Goal: Task Accomplishment & Management: Complete application form

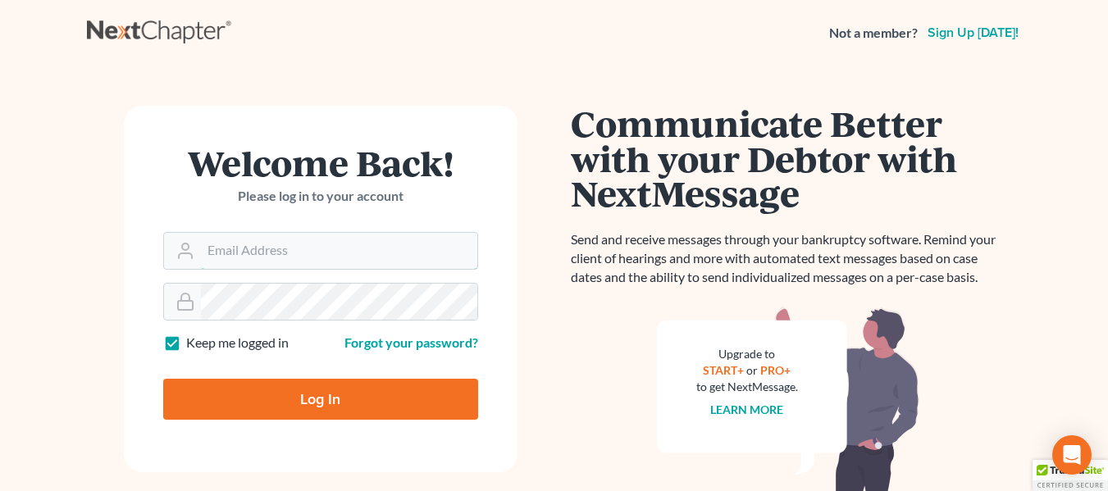
type input "[EMAIL_ADDRESS][DOMAIN_NAME]"
click at [262, 385] on input "Log In" at bounding box center [320, 399] width 315 height 41
type input "Thinking..."
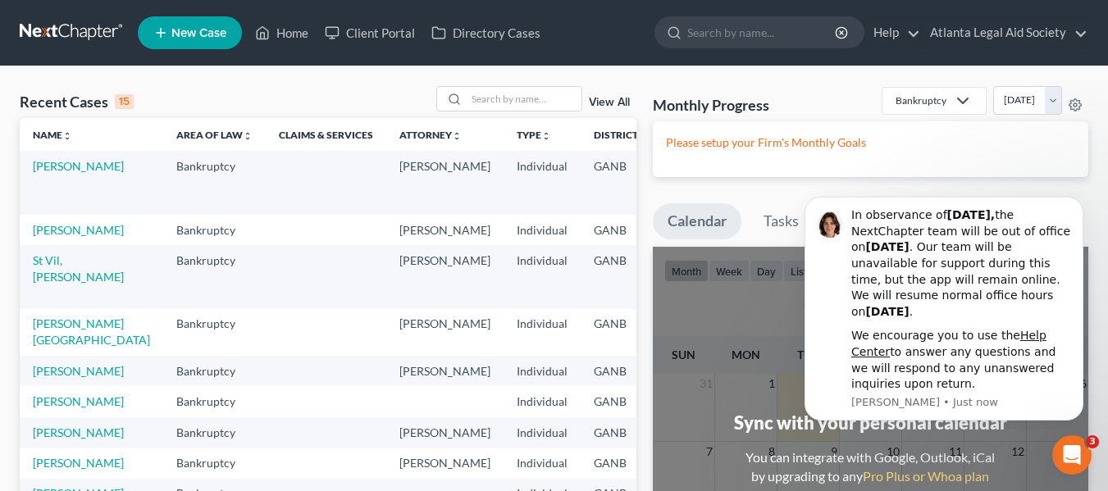
click at [751, 180] on div "Monthly Progress Bankruptcy Bankruptcy Personal and Family Law September 2025 A…" at bounding box center [871, 446] width 452 height 720
click at [1072, 204] on button "Dismiss notification" at bounding box center [1078, 201] width 21 height 21
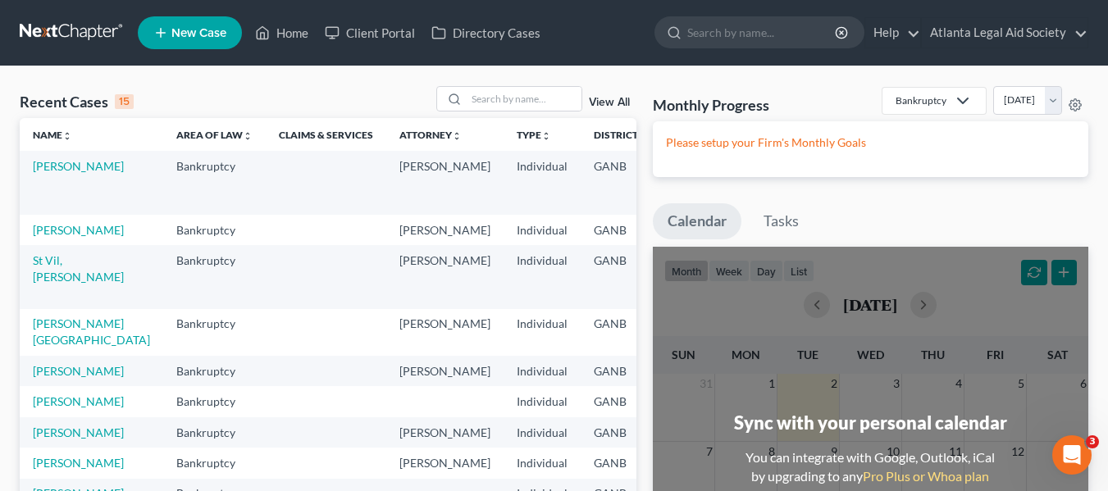
click at [186, 28] on span "New Case" at bounding box center [198, 33] width 55 height 12
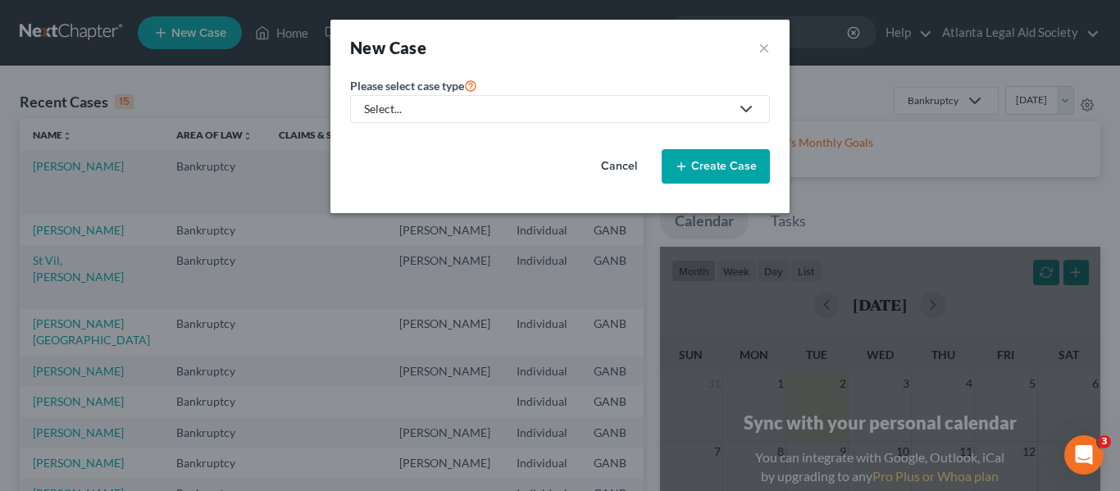
click at [438, 114] on div "Select..." at bounding box center [547, 109] width 366 height 16
click at [427, 143] on div "Bankruptcy" at bounding box center [429, 142] width 126 height 16
select select "19"
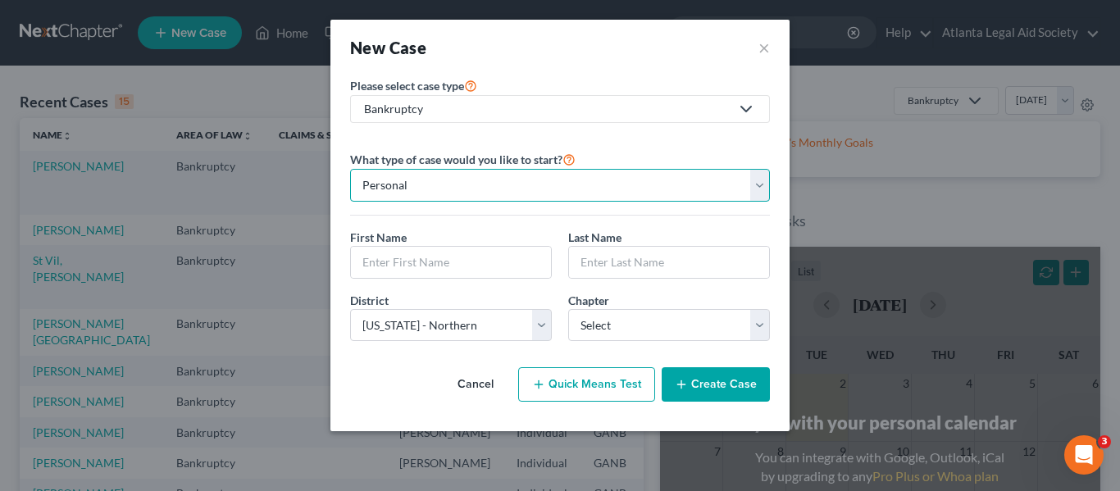
click at [481, 180] on select "Personal Business" at bounding box center [560, 185] width 420 height 33
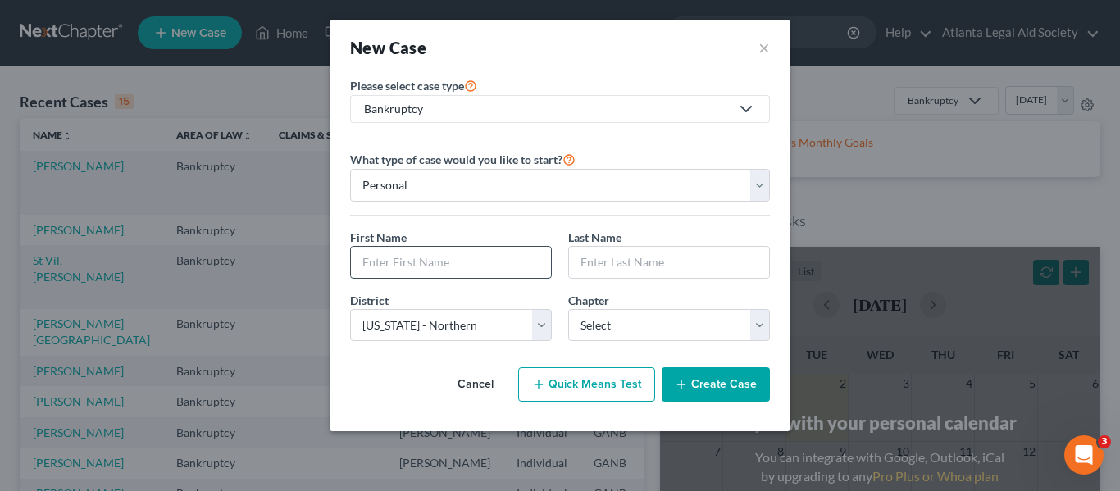
click at [408, 260] on input "text" at bounding box center [451, 262] width 200 height 31
type input "Elexis"
type input "Bernavil"
click at [645, 322] on select "Select 7 11 12 13" at bounding box center [669, 325] width 202 height 33
select select "0"
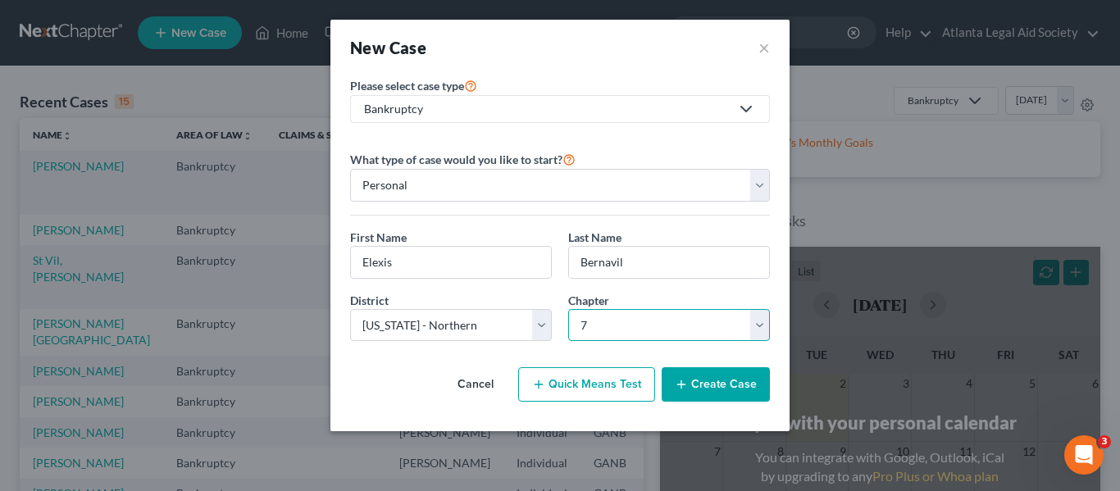
click at [568, 309] on select "Select 7 11 12 13" at bounding box center [669, 325] width 202 height 33
click at [724, 390] on button "Create Case" at bounding box center [716, 384] width 108 height 34
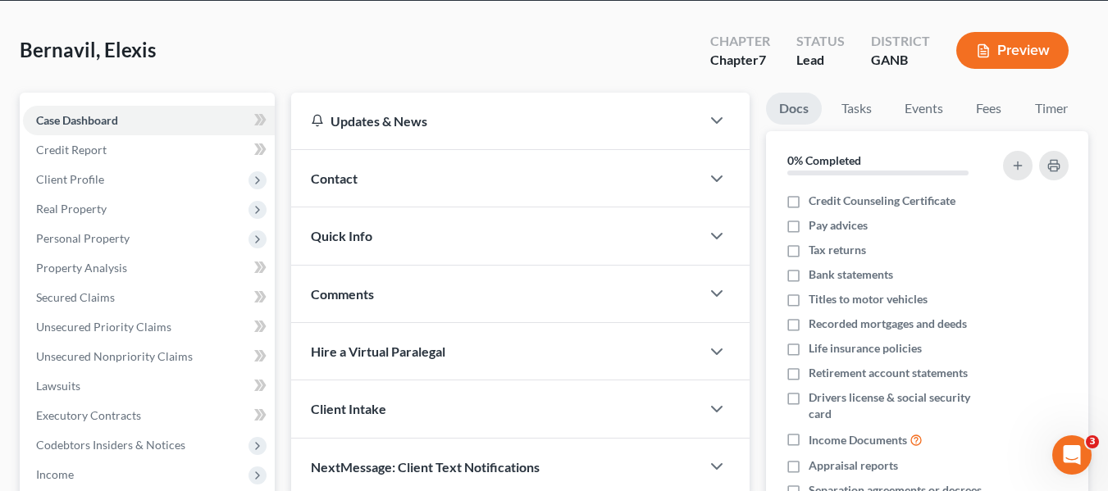
scroll to position [63, 0]
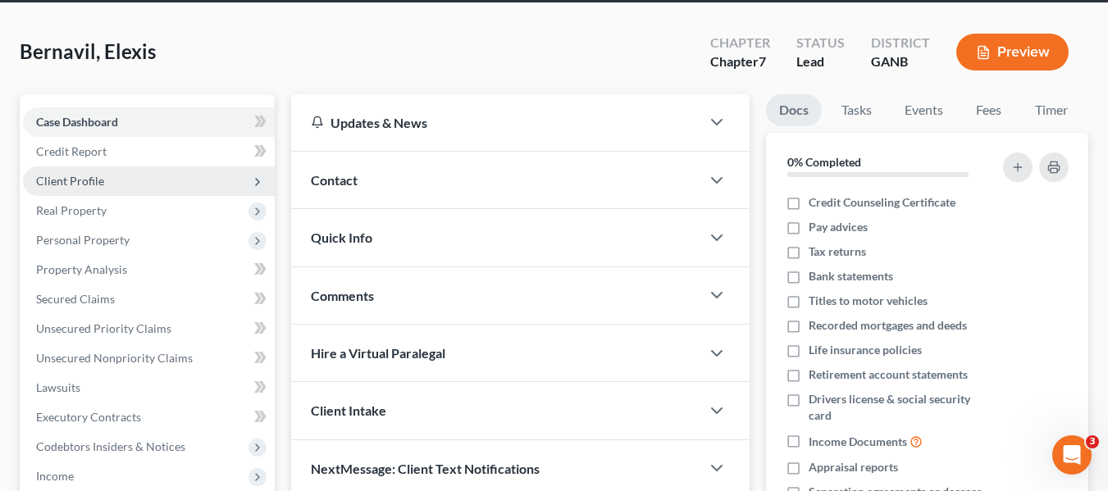
click at [66, 192] on span "Client Profile" at bounding box center [149, 181] width 252 height 30
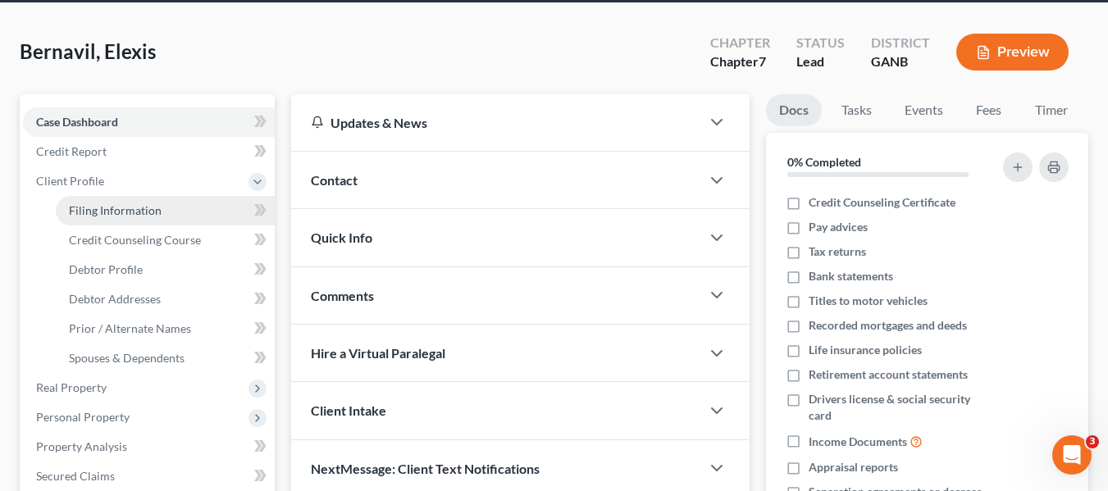
click at [94, 220] on link "Filing Information" at bounding box center [165, 211] width 219 height 30
select select "1"
select select "0"
select select "19"
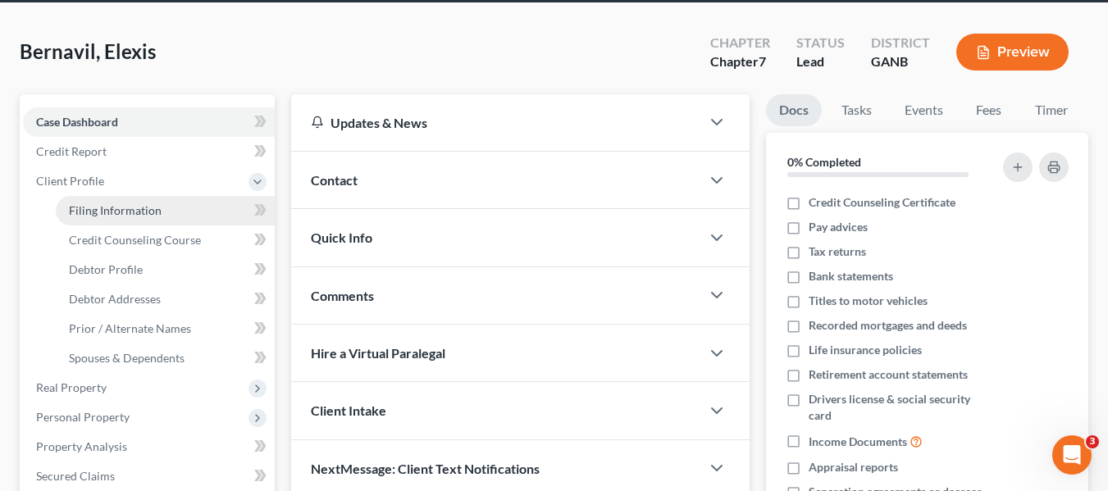
select select "10"
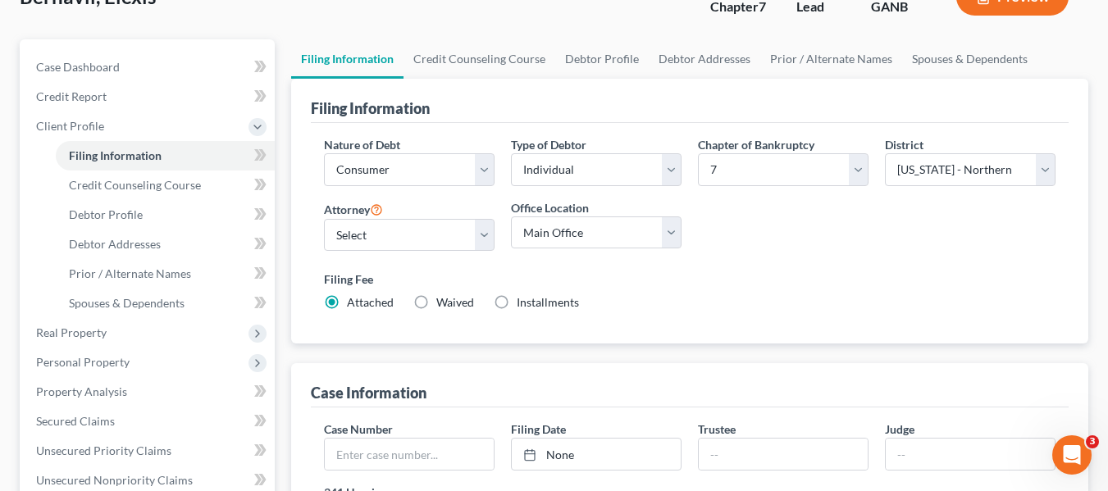
scroll to position [148, 0]
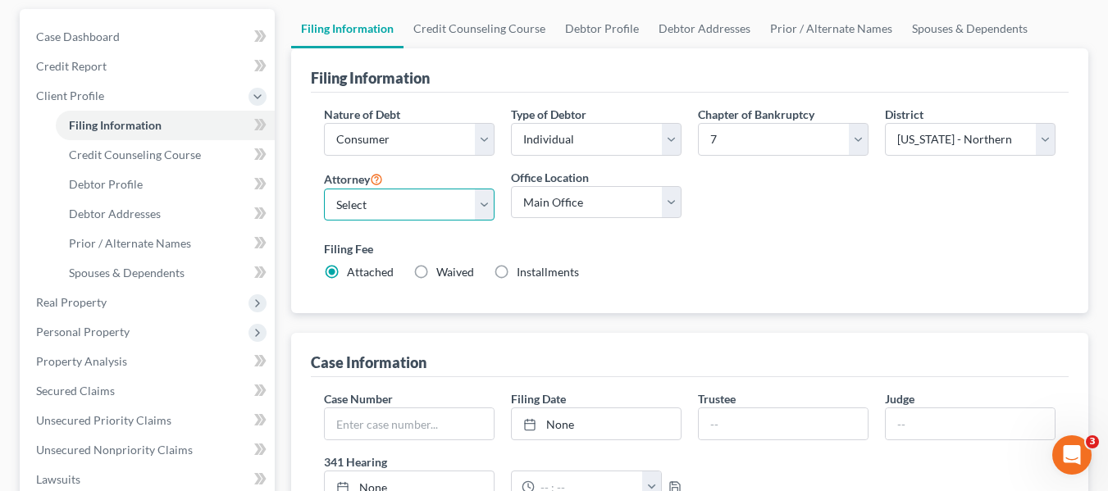
click at [390, 196] on select "Select Angela Riccetti - GANB Grace Dinger - GANB Margaret Kinnear - GANB Micha…" at bounding box center [409, 205] width 171 height 33
select select "2"
click at [324, 189] on select "Select Angela Riccetti - GANB Grace Dinger - GANB Margaret Kinnear - GANB Micha…" at bounding box center [409, 205] width 171 height 33
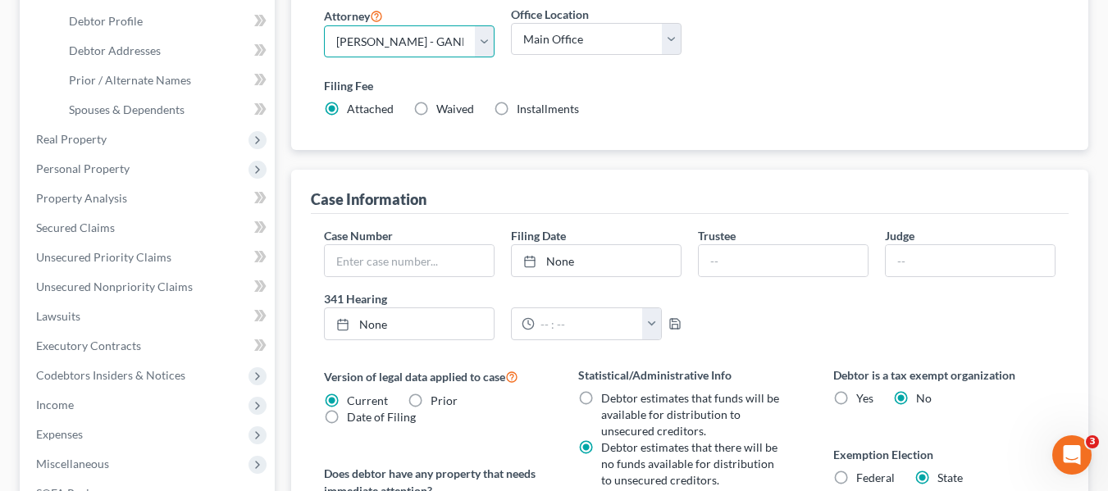
scroll to position [328, 0]
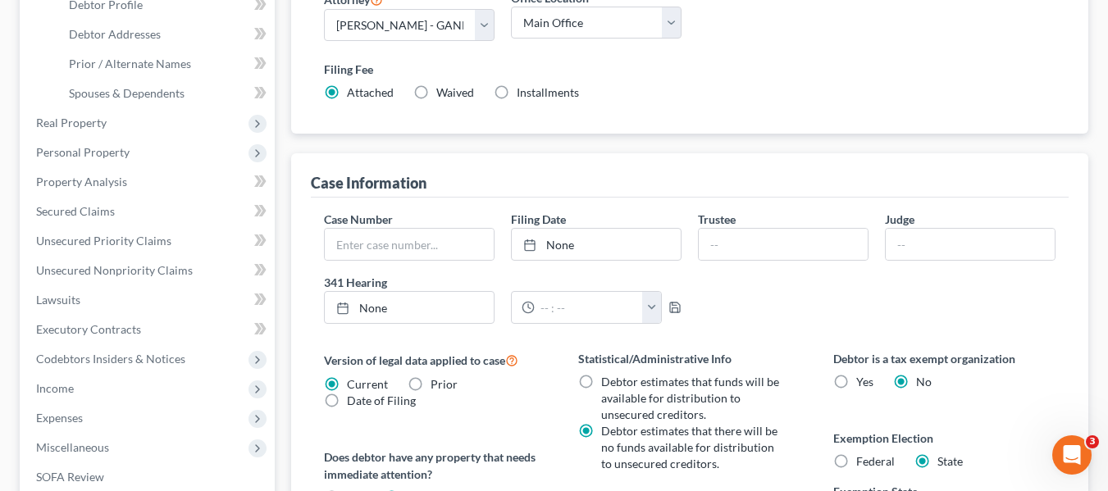
drag, startPoint x: 413, startPoint y: 91, endPoint x: 423, endPoint y: 98, distance: 11.8
click at [436, 93] on label "Waived Waived" at bounding box center [455, 92] width 38 height 16
click at [443, 93] on input "Waived Waived" at bounding box center [448, 89] width 11 height 11
radio input "true"
radio input "false"
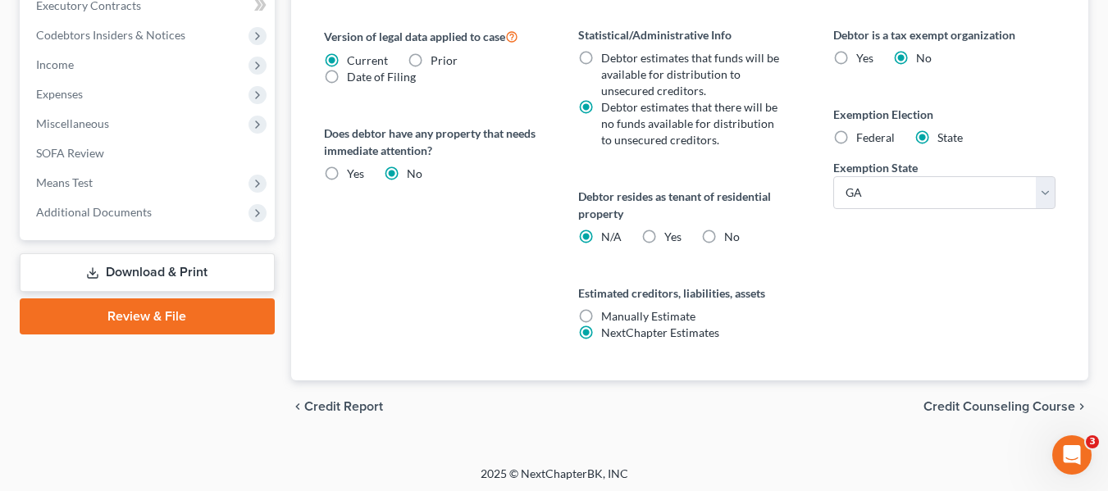
scroll to position [656, 0]
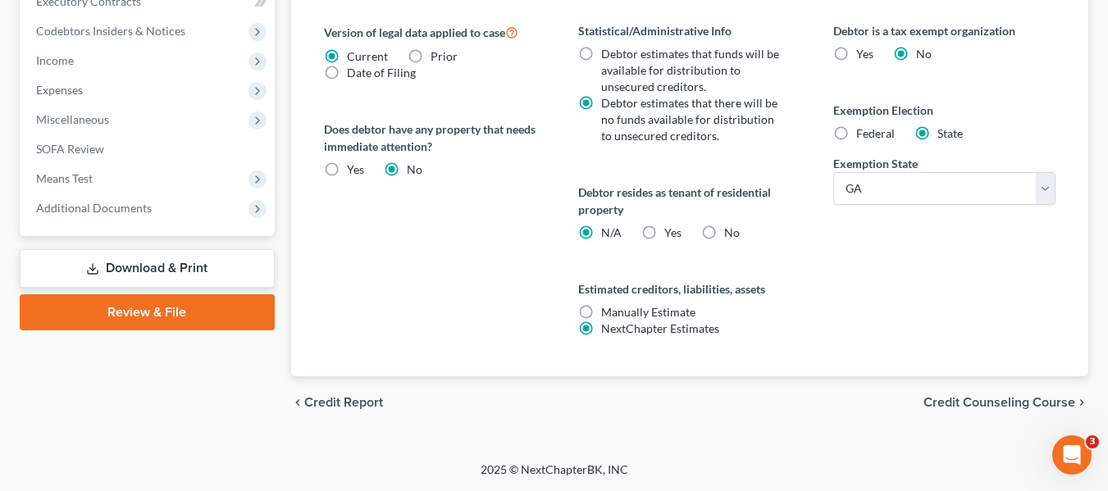
click at [1004, 407] on span "Credit Counseling Course" at bounding box center [999, 402] width 152 height 13
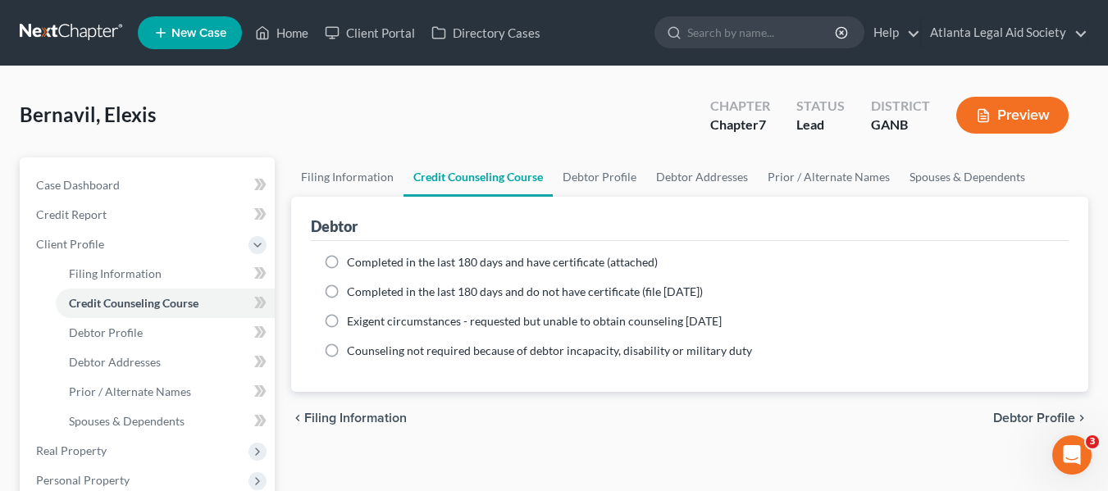
click at [347, 265] on label "Completed in the last 180 days and have certificate (attached)" at bounding box center [502, 262] width 311 height 16
click at [353, 265] on input "Completed in the last 180 days and have certificate (attached)" at bounding box center [358, 259] width 11 height 11
radio input "true"
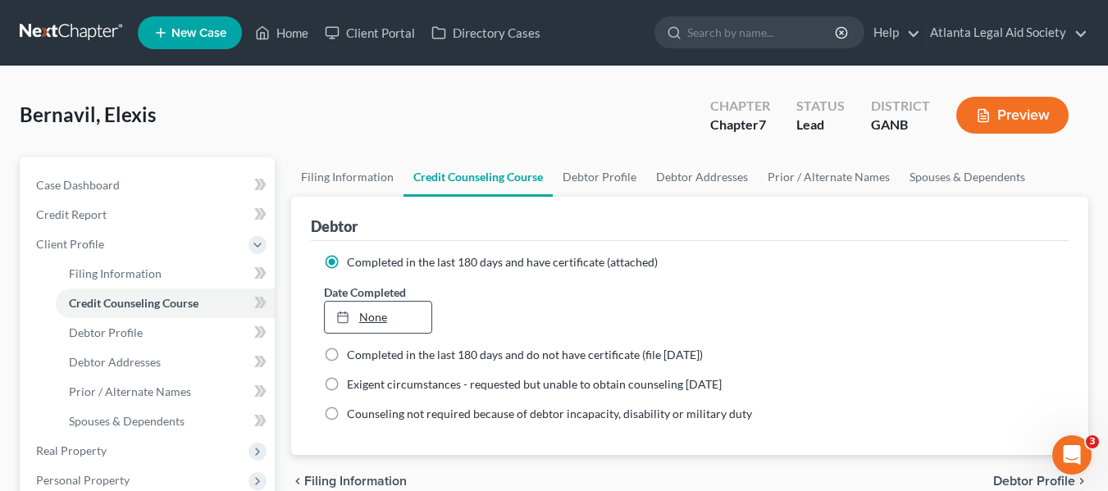
type input "9/2/2025"
click at [374, 321] on link "None" at bounding box center [378, 317] width 107 height 31
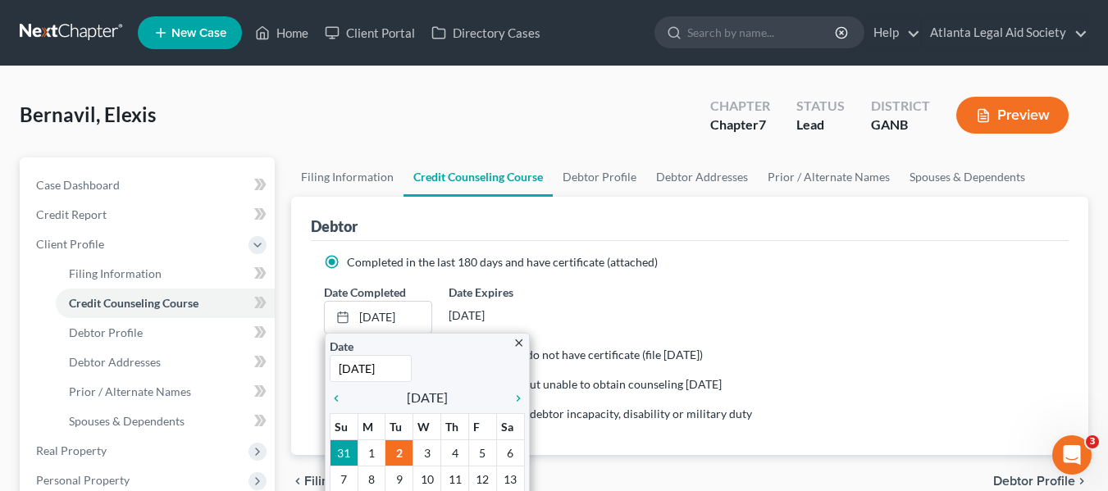
click at [921, 290] on div "Date Completed 9/2/2025 close Date 9/2/2025 Time 12:00 AM chevron_left Septembe…" at bounding box center [690, 309] width 748 height 50
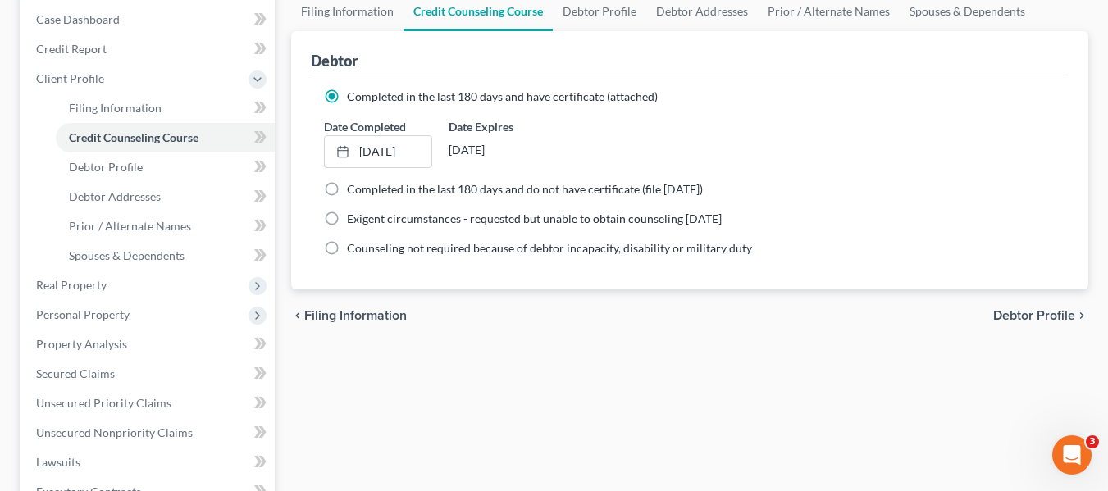
scroll to position [168, 0]
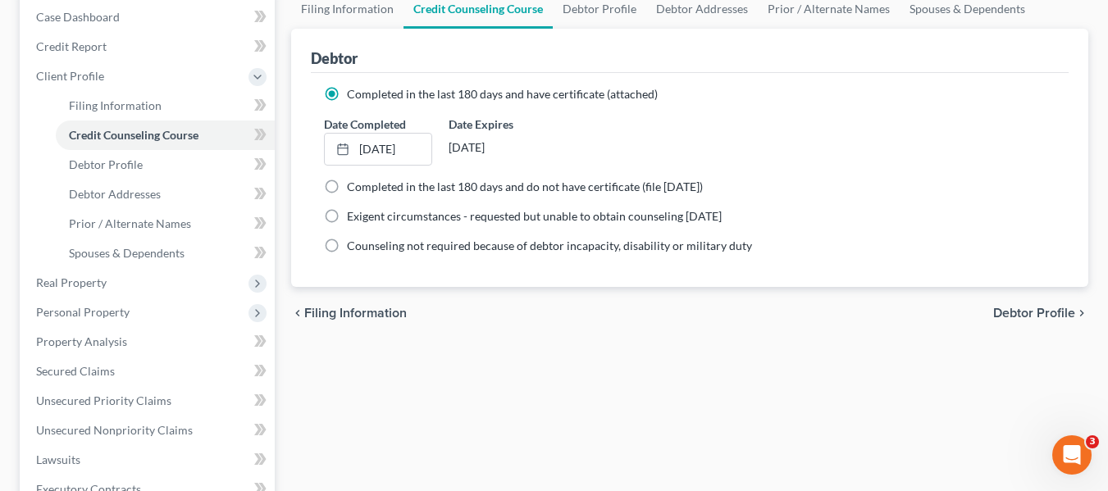
click at [1028, 313] on span "Debtor Profile" at bounding box center [1034, 313] width 82 height 13
select select "0"
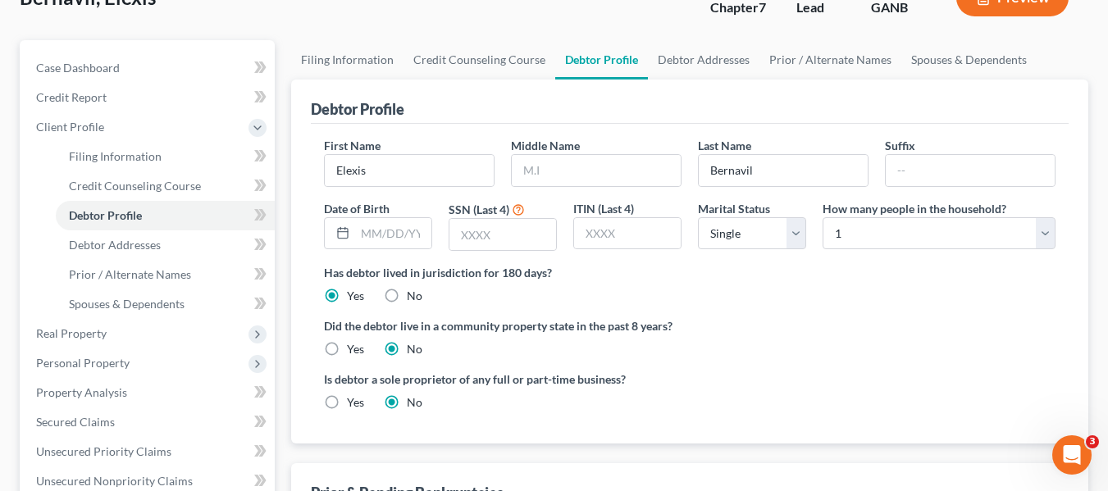
scroll to position [151, 0]
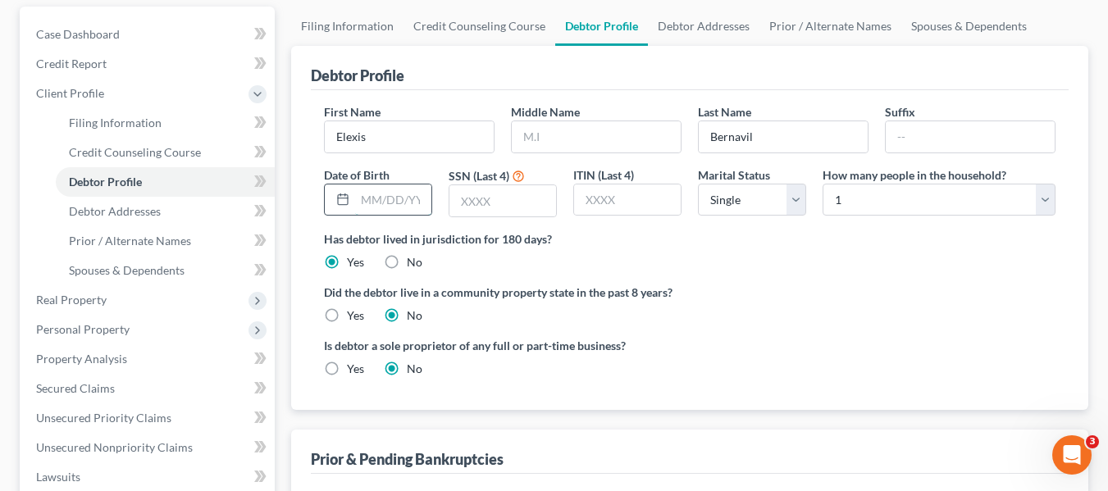
click at [394, 201] on input "text" at bounding box center [393, 200] width 76 height 31
click at [346, 198] on icon at bounding box center [342, 199] width 13 height 13
click at [374, 198] on input "11041999" at bounding box center [393, 200] width 76 height 31
click at [391, 200] on input "11/041999" at bounding box center [393, 200] width 76 height 31
type input "11/04/1999"
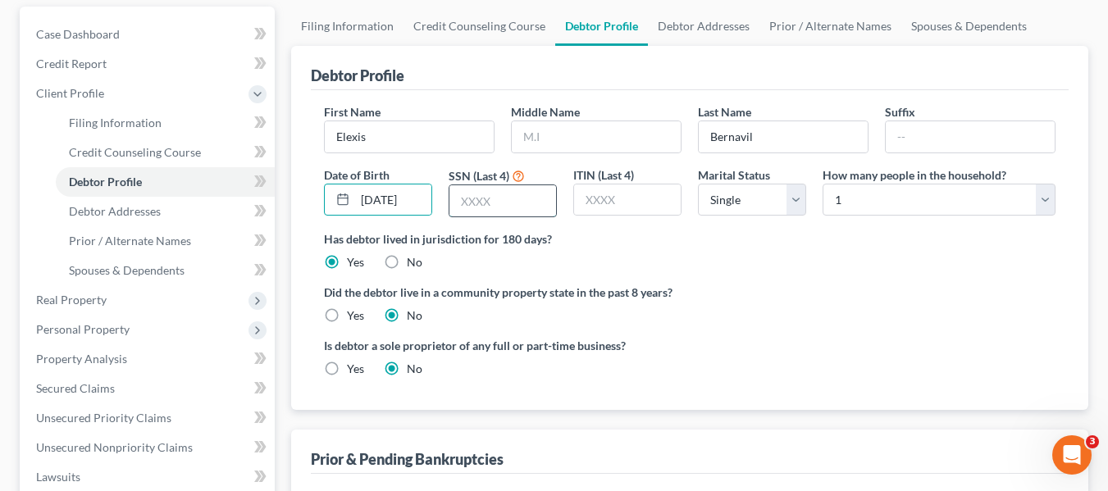
click at [459, 193] on input "text" at bounding box center [502, 200] width 107 height 31
click at [882, 284] on label "Did the debtor live in a community property state in the past 8 years?" at bounding box center [689, 292] width 731 height 17
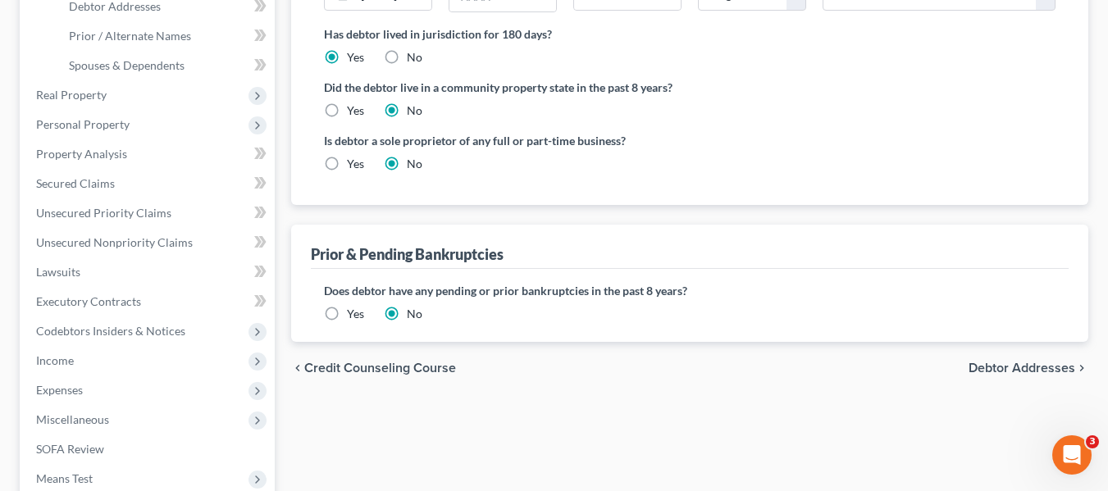
scroll to position [392, 0]
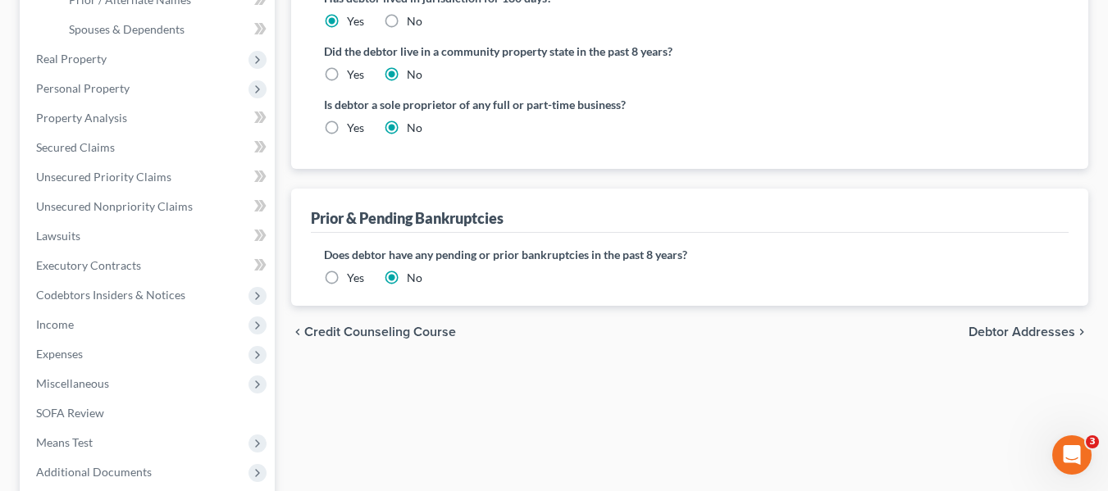
click at [1029, 331] on span "Debtor Addresses" at bounding box center [1021, 332] width 107 height 13
select select "0"
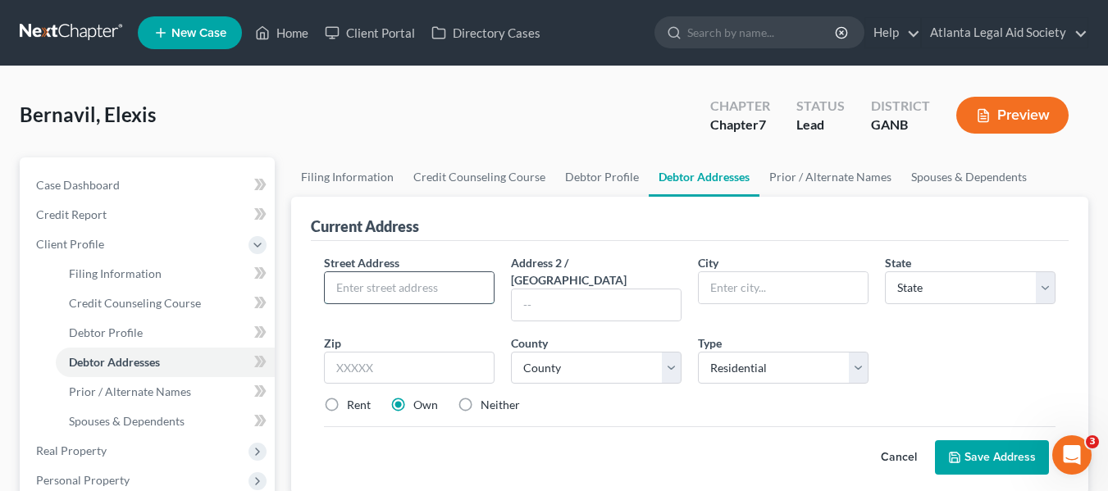
click at [367, 286] on input "text" at bounding box center [409, 287] width 169 height 31
click at [437, 278] on input "600 Garson Drive" at bounding box center [409, 287] width 169 height 31
type input "600 Garson Drive, NE"
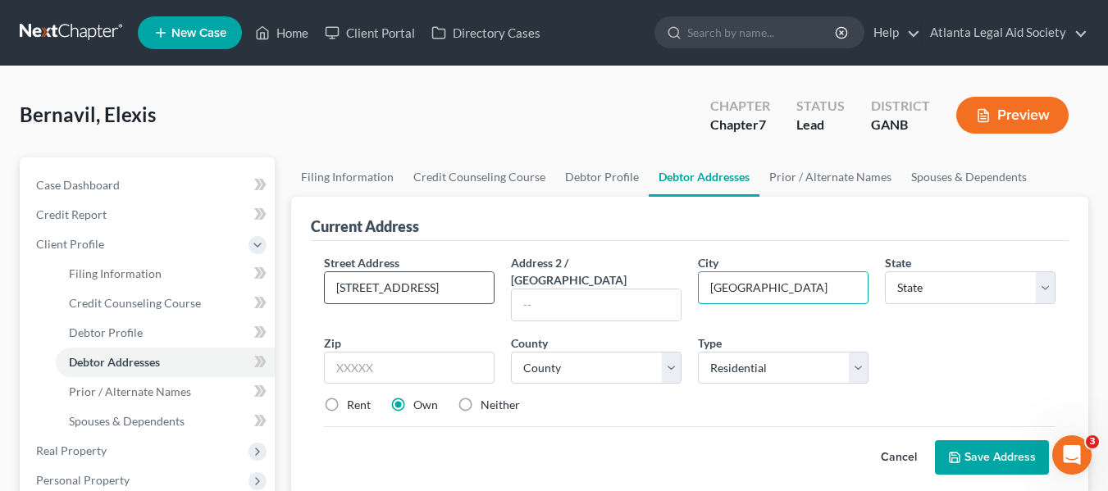
type input "Atlanta"
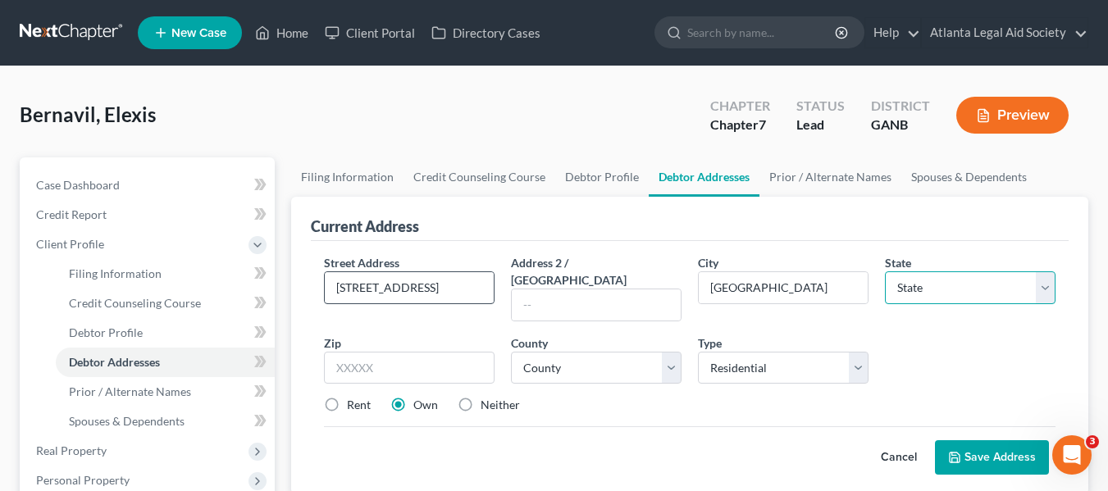
select select "10"
click at [540, 289] on input "text" at bounding box center [596, 304] width 169 height 31
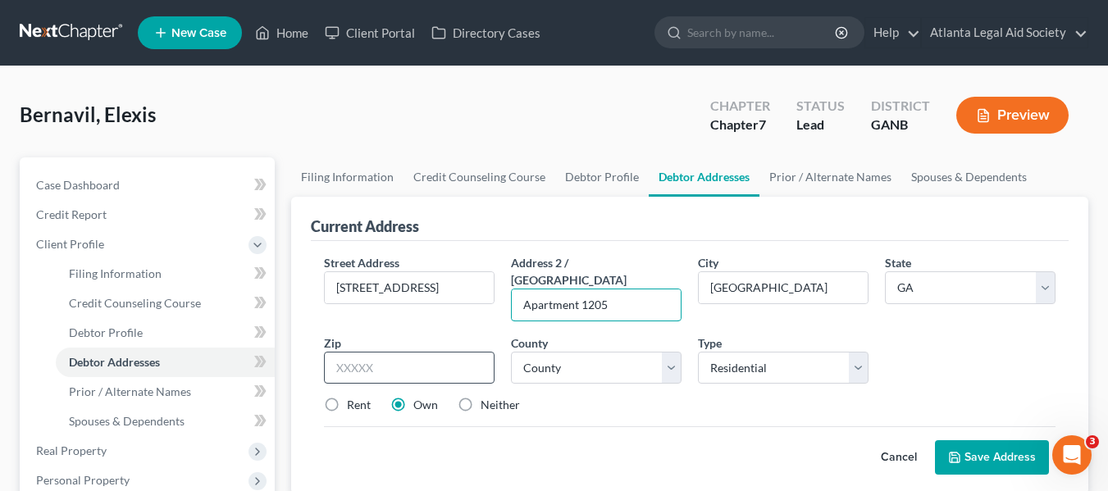
type input "Apartment 1205"
click at [381, 358] on input "text" at bounding box center [409, 368] width 171 height 33
type input "30324"
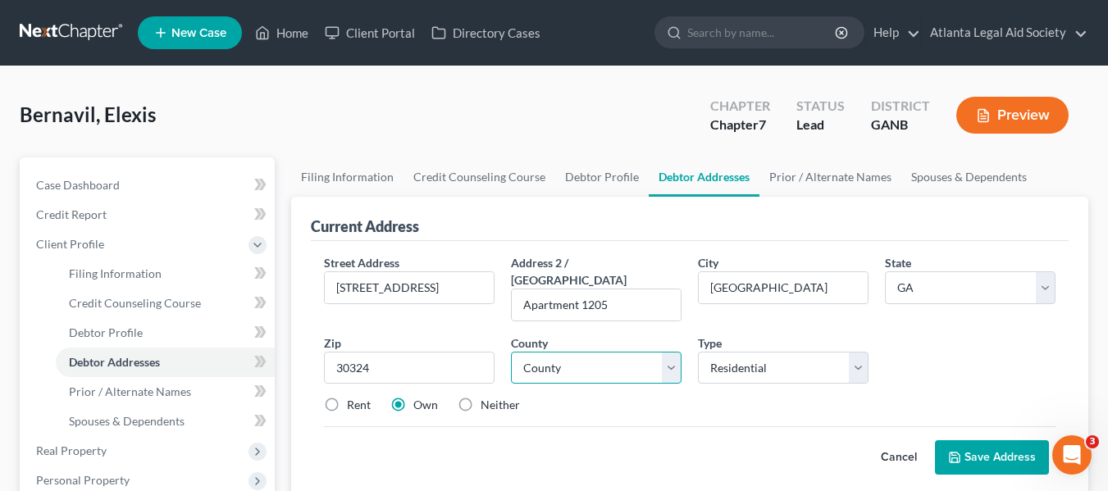
click at [621, 352] on select "County Appling County Atkinson County Bacon County Baker County Baldwin County …" at bounding box center [596, 368] width 171 height 33
select select "59"
click at [511, 352] on select "County Appling County Atkinson County Bacon County Baker County Baldwin County …" at bounding box center [596, 368] width 171 height 33
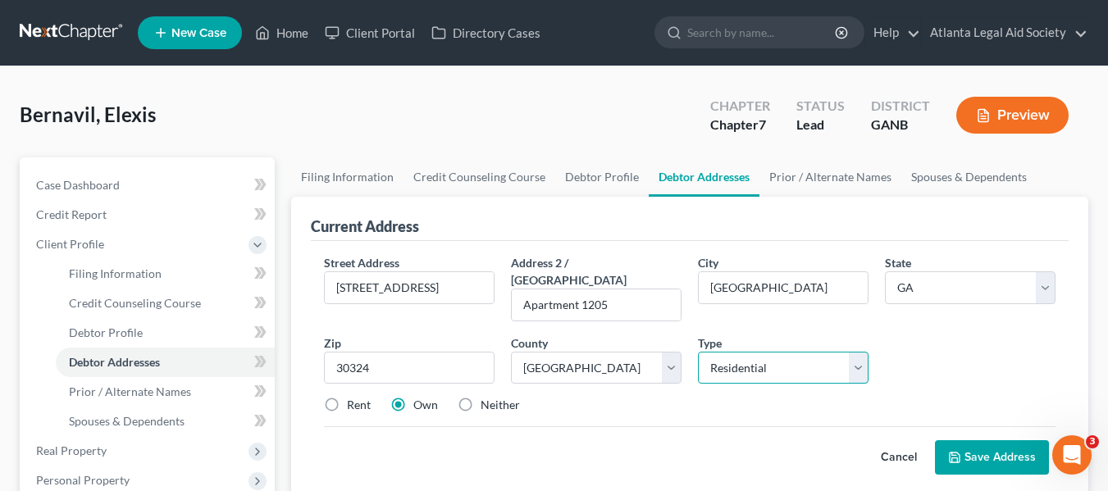
click at [841, 352] on select "Select Residential Mailing Rental Business" at bounding box center [783, 368] width 171 height 33
click at [347, 397] on label "Rent" at bounding box center [359, 405] width 24 height 16
click at [353, 397] on input "Rent" at bounding box center [358, 402] width 11 height 11
radio input "true"
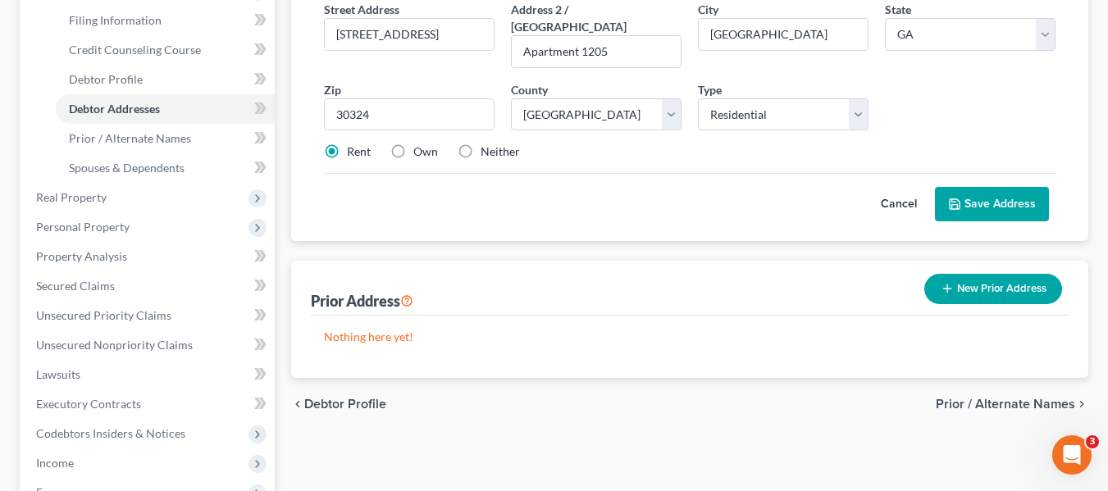
scroll to position [243, 0]
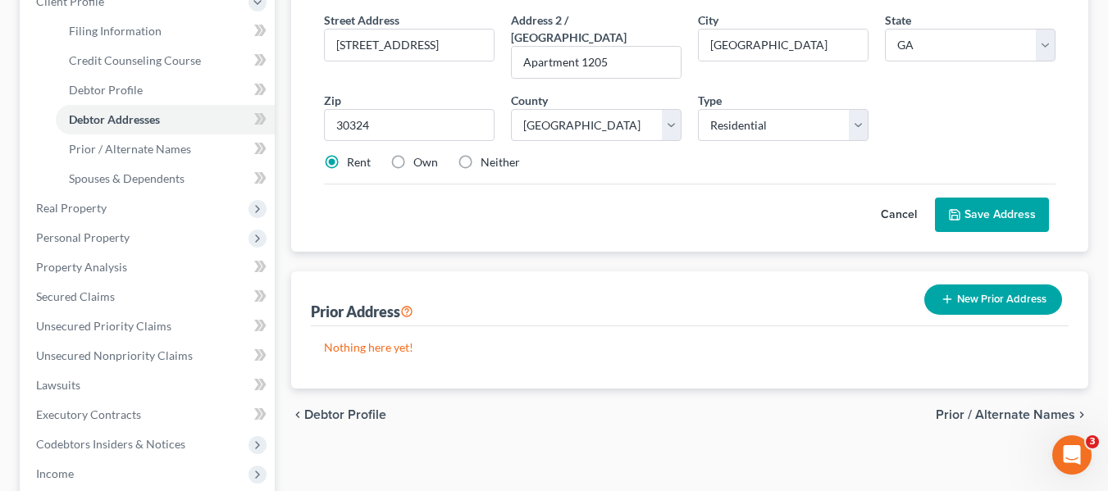
click at [989, 198] on button "Save Address" at bounding box center [992, 215] width 114 height 34
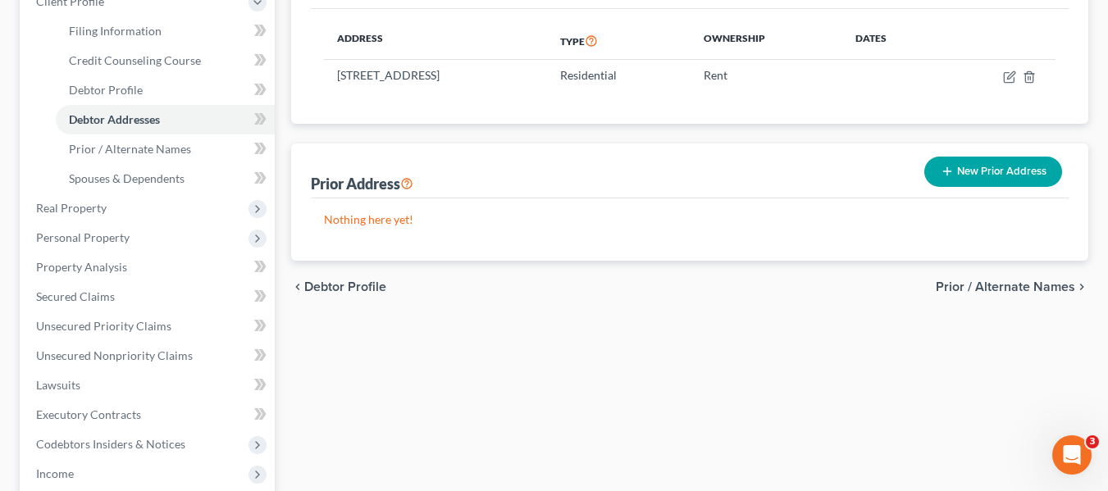
click at [991, 288] on span "Prior / Alternate Names" at bounding box center [1005, 286] width 139 height 13
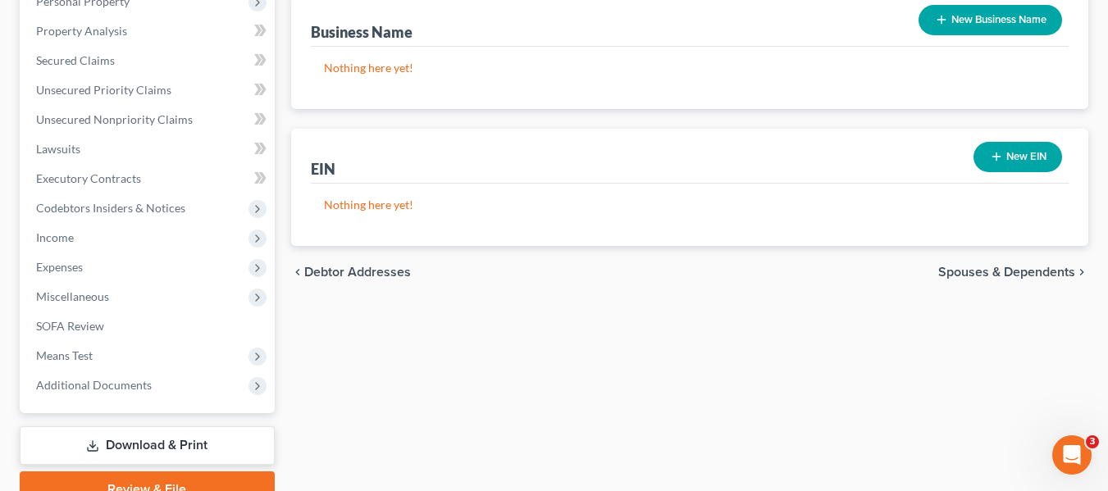
scroll to position [490, 0]
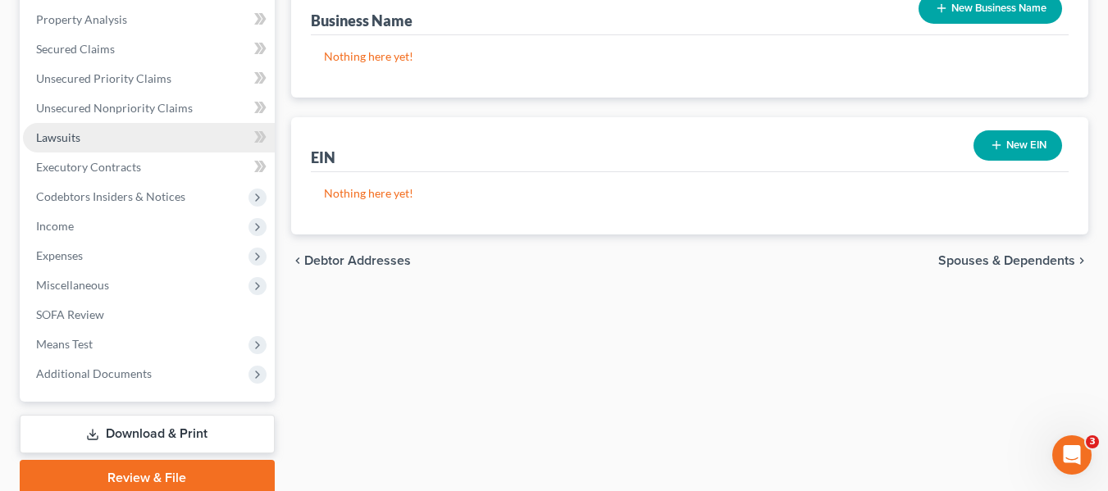
click at [165, 140] on link "Lawsuits" at bounding box center [149, 138] width 252 height 30
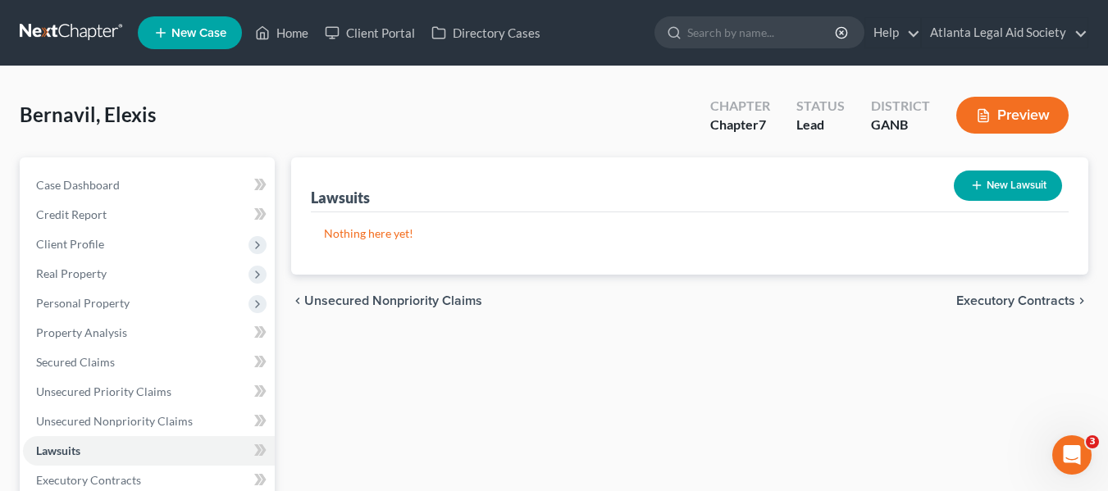
click at [1001, 189] on button "New Lawsuit" at bounding box center [1008, 186] width 108 height 30
select select "0"
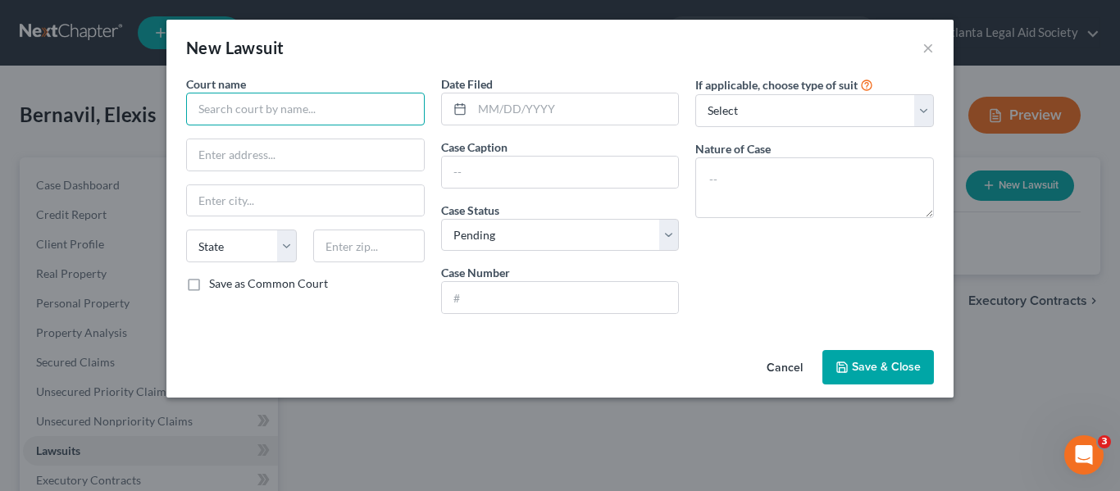
drag, startPoint x: 262, startPoint y: 107, endPoint x: 330, endPoint y: 114, distance: 67.6
click at [263, 107] on input "text" at bounding box center [305, 109] width 239 height 33
click at [929, 48] on button "×" at bounding box center [928, 48] width 11 height 20
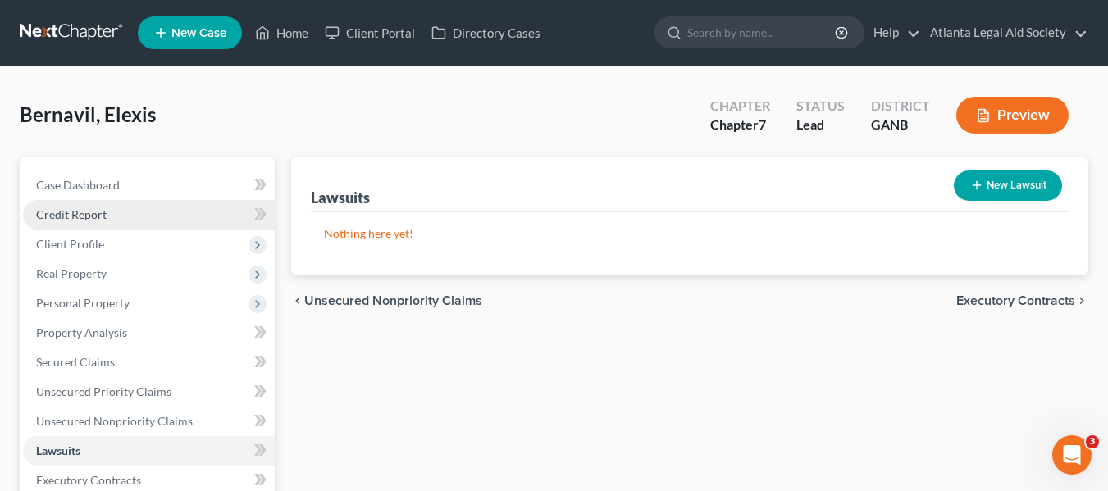
click at [88, 216] on span "Credit Report" at bounding box center [71, 214] width 71 height 14
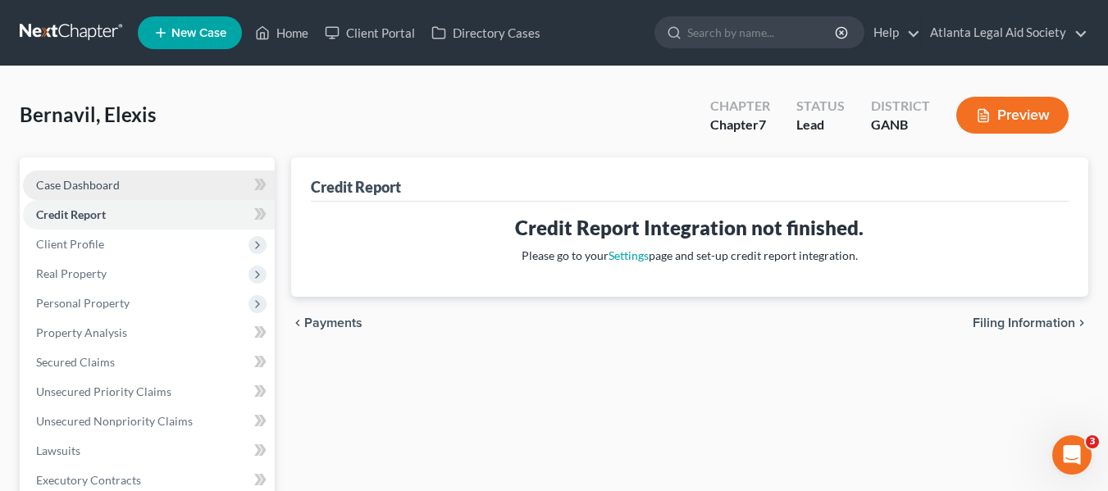
click at [71, 184] on span "Case Dashboard" at bounding box center [78, 185] width 84 height 14
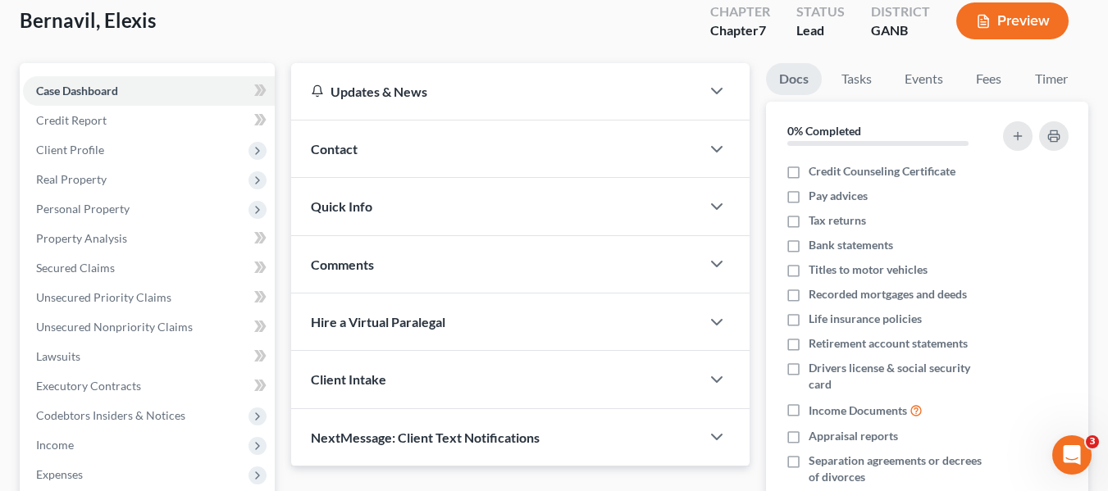
scroll to position [125, 0]
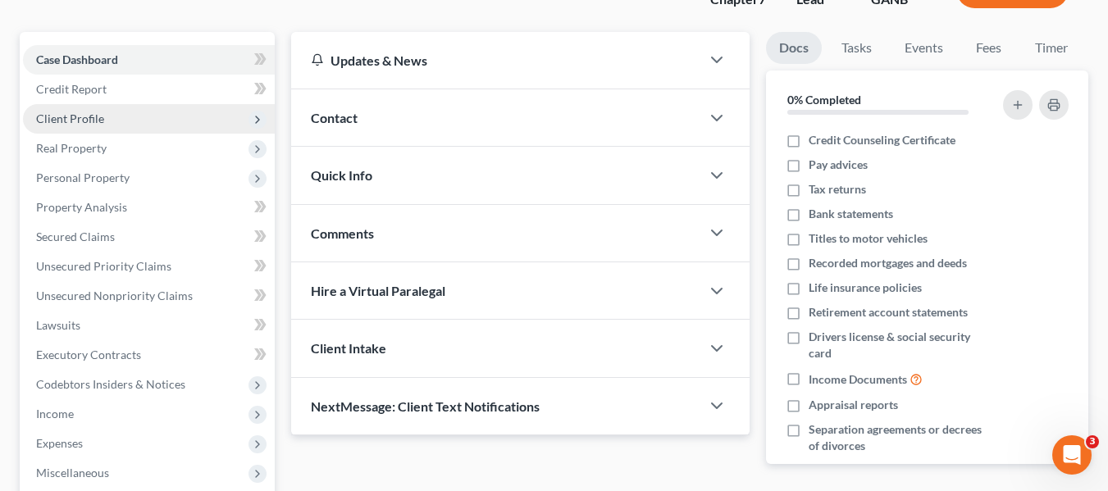
click at [105, 116] on span "Client Profile" at bounding box center [149, 119] width 252 height 30
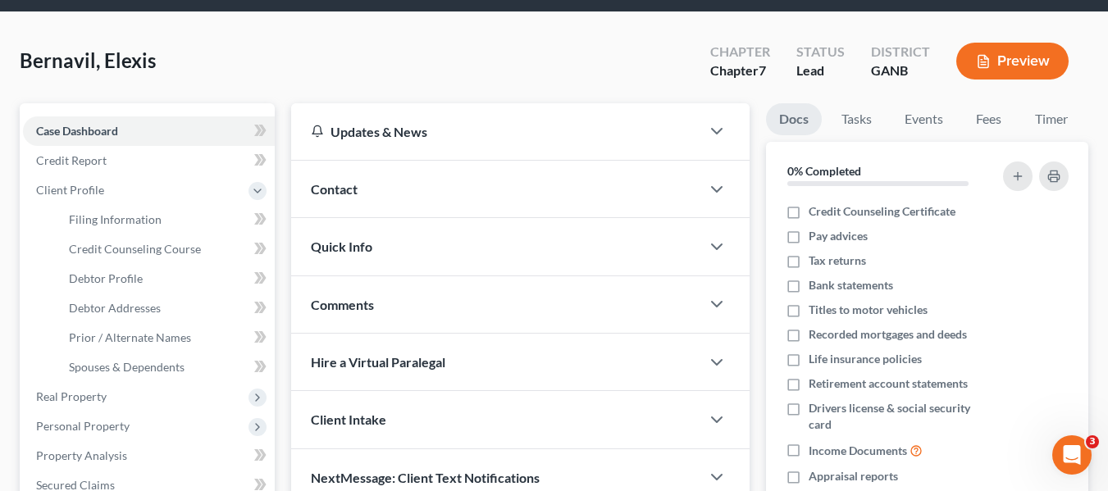
scroll to position [0, 0]
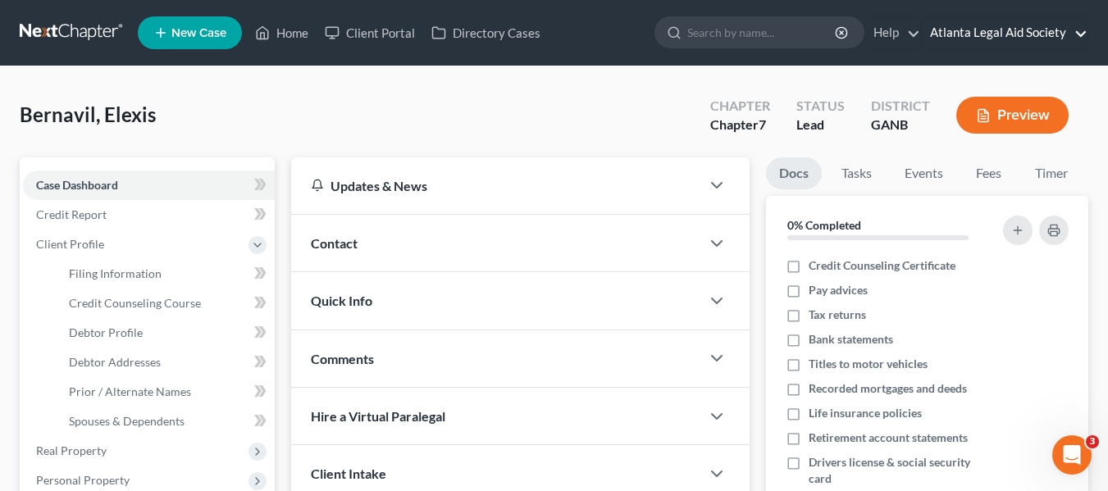
click at [1034, 32] on link "Atlanta Legal Aid Society" at bounding box center [1005, 33] width 166 height 30
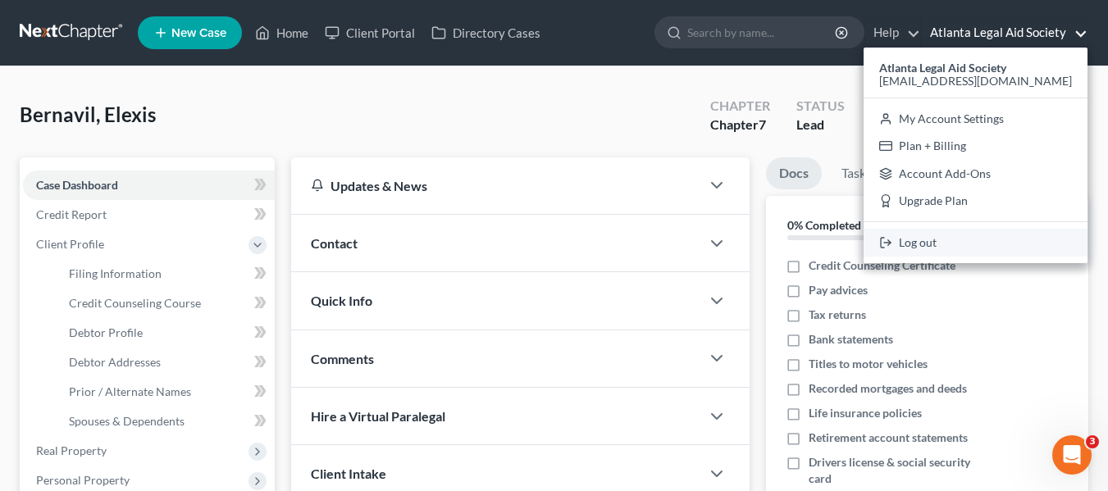
click at [958, 253] on link "Log out" at bounding box center [976, 243] width 224 height 28
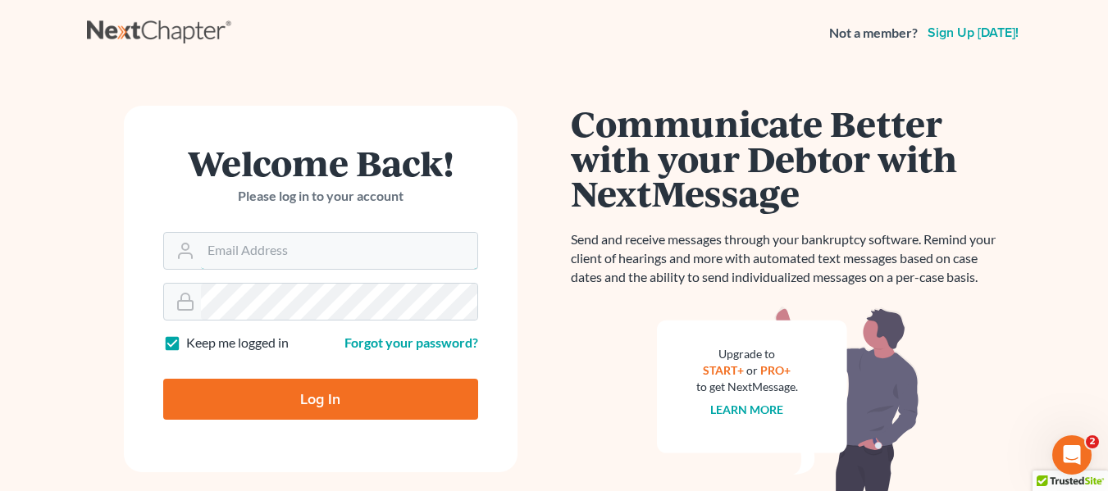
type input "[EMAIL_ADDRESS][DOMAIN_NAME]"
click at [250, 407] on input "Log In" at bounding box center [320, 399] width 315 height 41
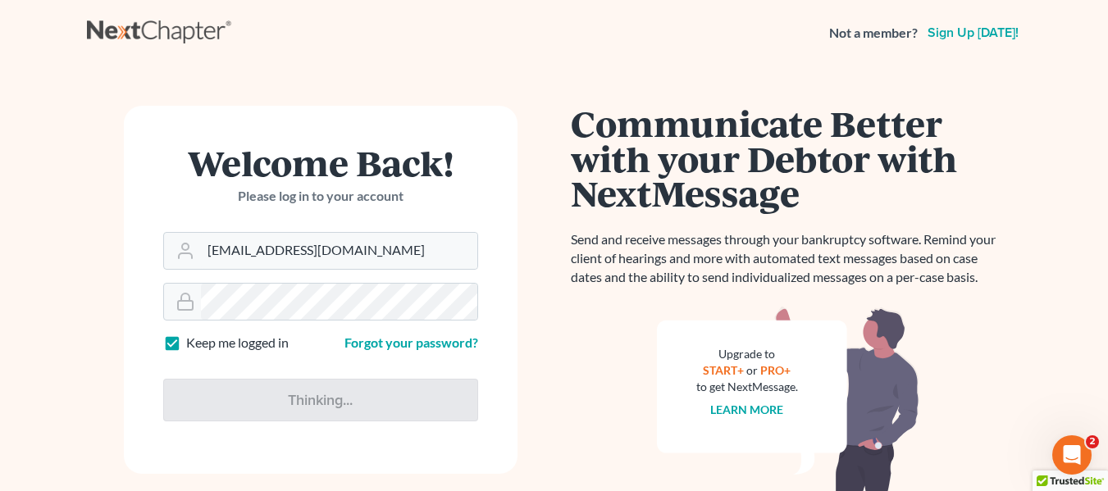
type input "Thinking..."
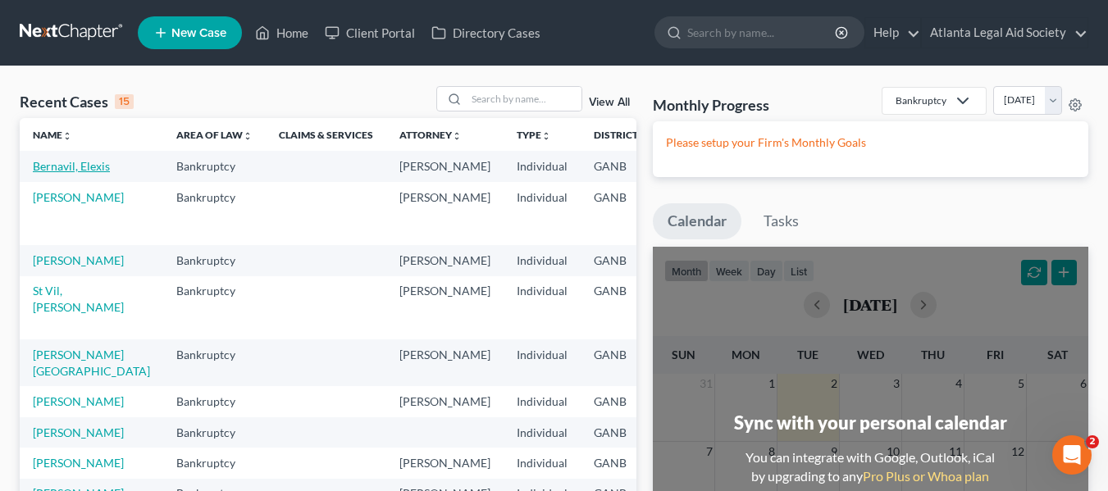
click at [43, 170] on link "Bernavil, Elexis" at bounding box center [71, 166] width 77 height 14
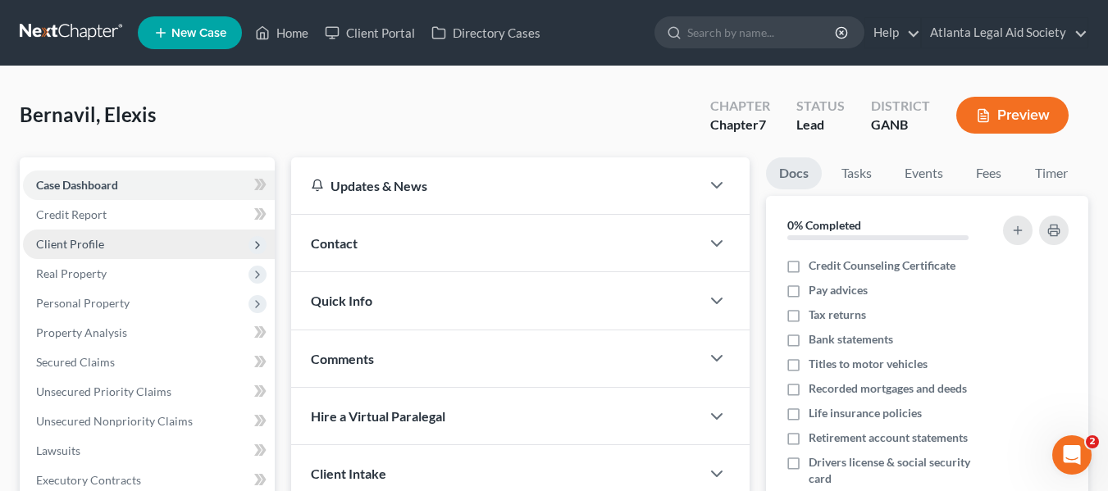
click at [56, 239] on span "Client Profile" at bounding box center [70, 244] width 68 height 14
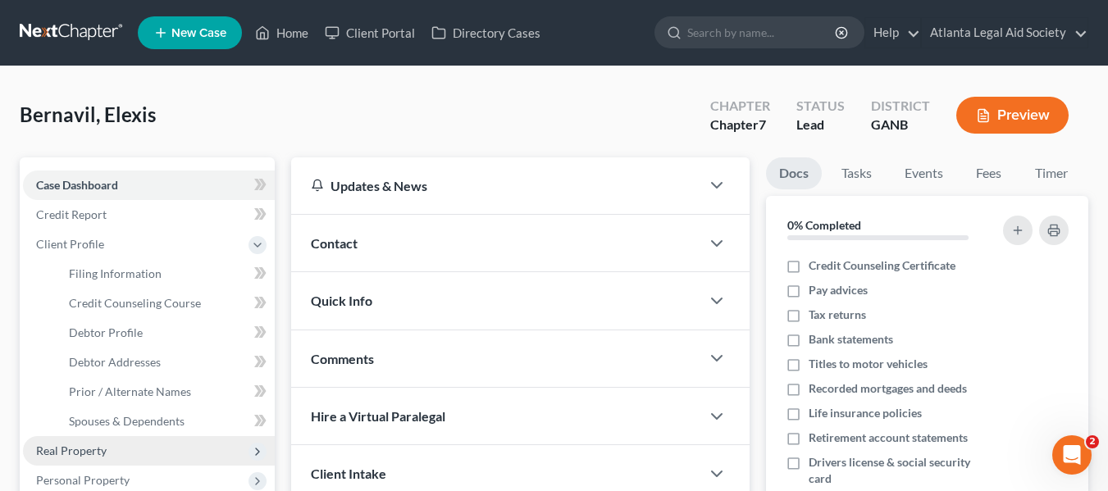
click at [68, 453] on span "Real Property" at bounding box center [71, 451] width 71 height 14
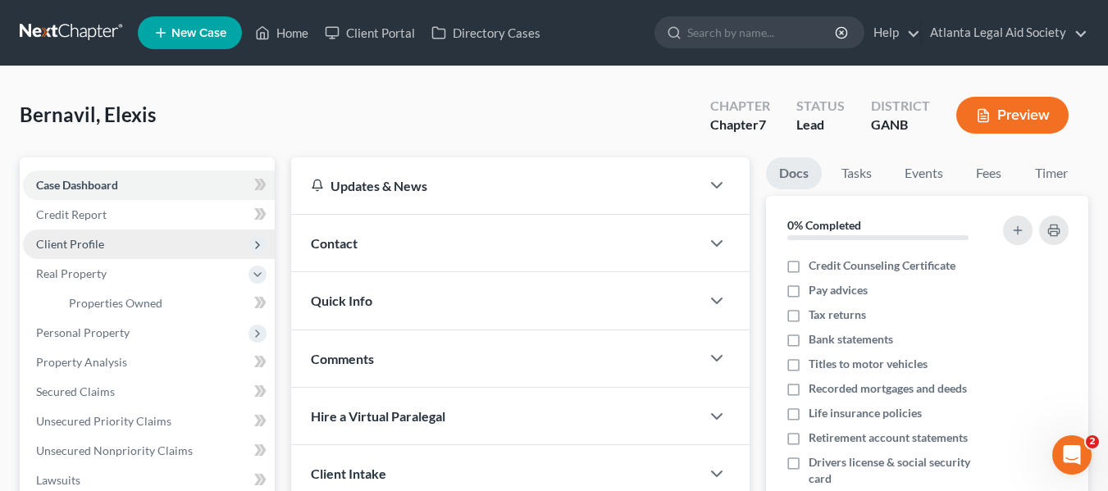
click at [63, 243] on span "Client Profile" at bounding box center [70, 244] width 68 height 14
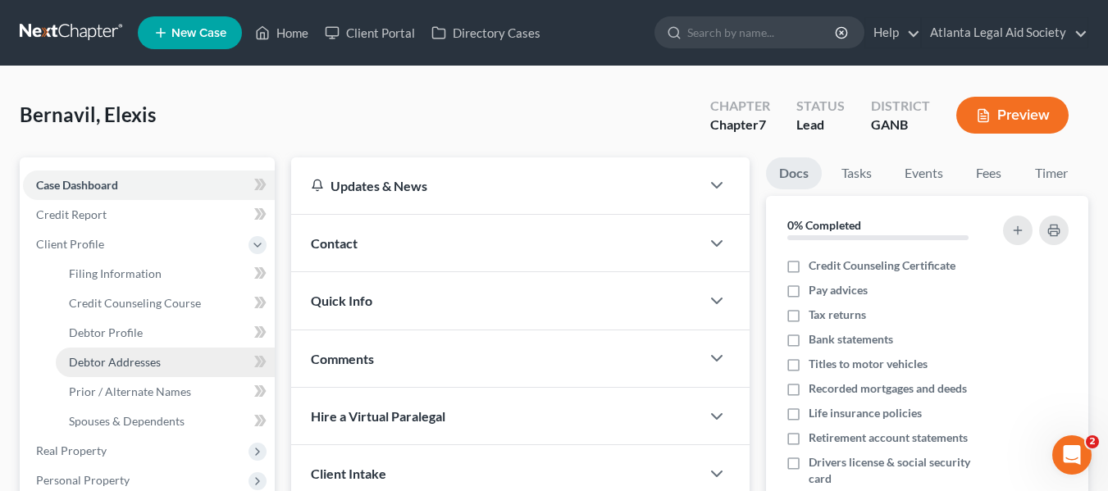
click at [155, 364] on span "Debtor Addresses" at bounding box center [115, 362] width 92 height 14
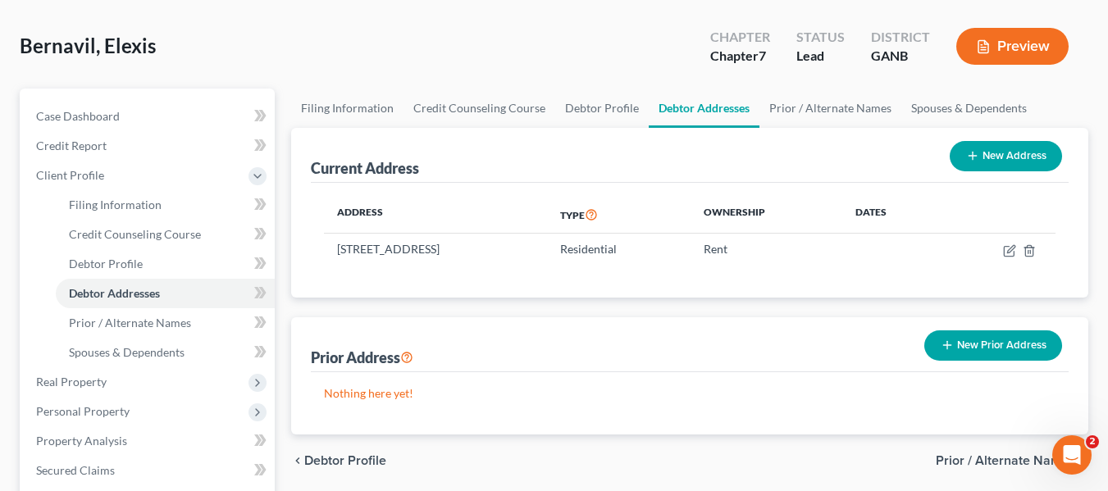
scroll to position [41, 0]
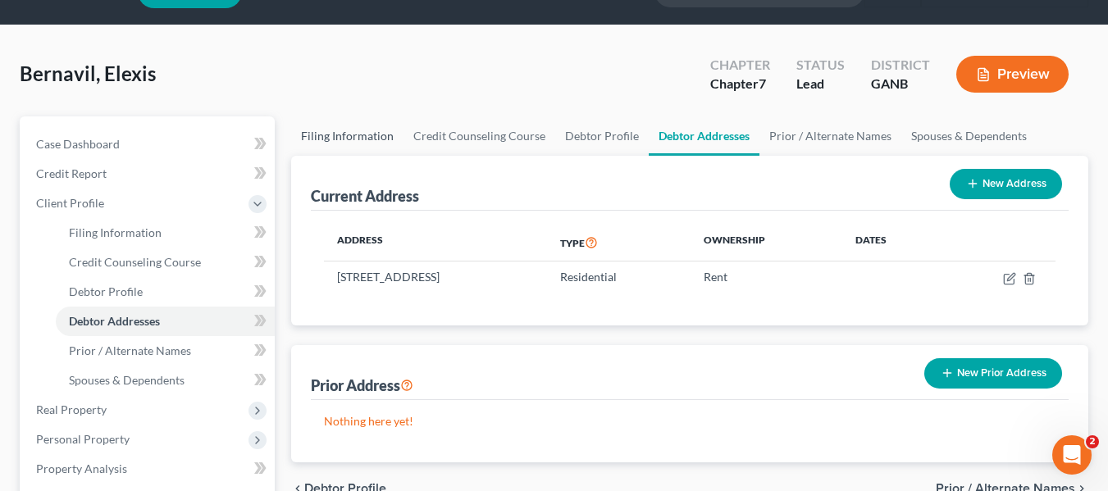
click at [352, 136] on link "Filing Information" at bounding box center [347, 135] width 112 height 39
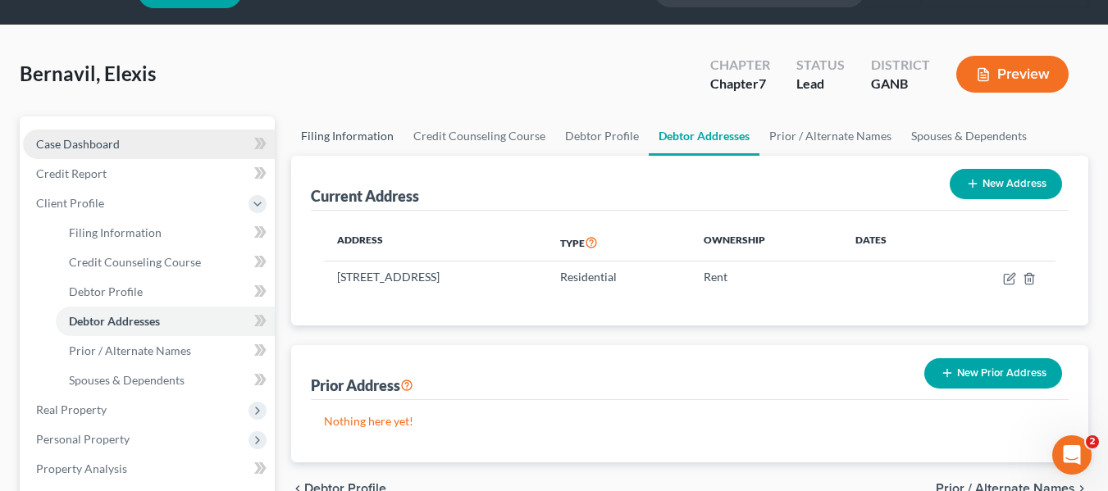
select select "1"
select select "0"
select select "19"
select select "10"
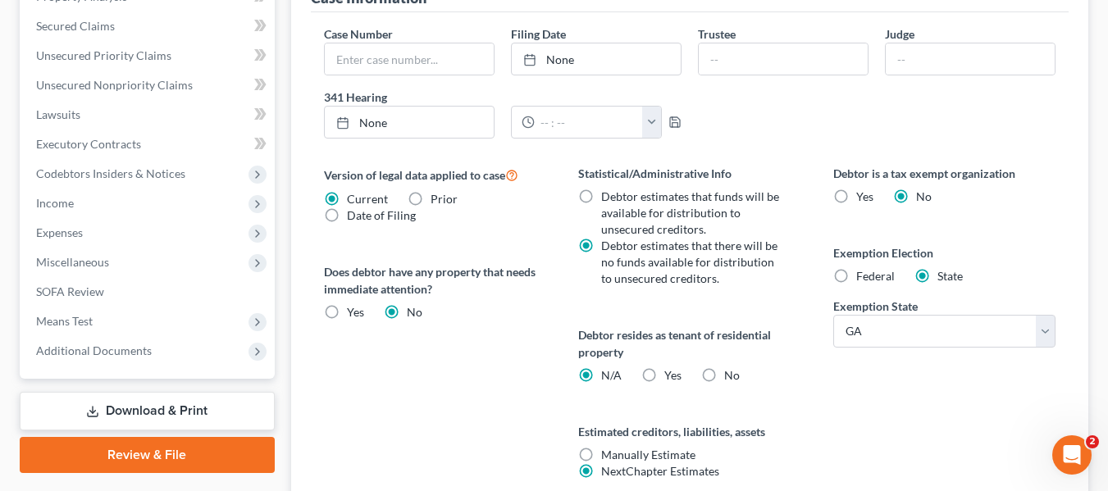
scroll to position [656, 0]
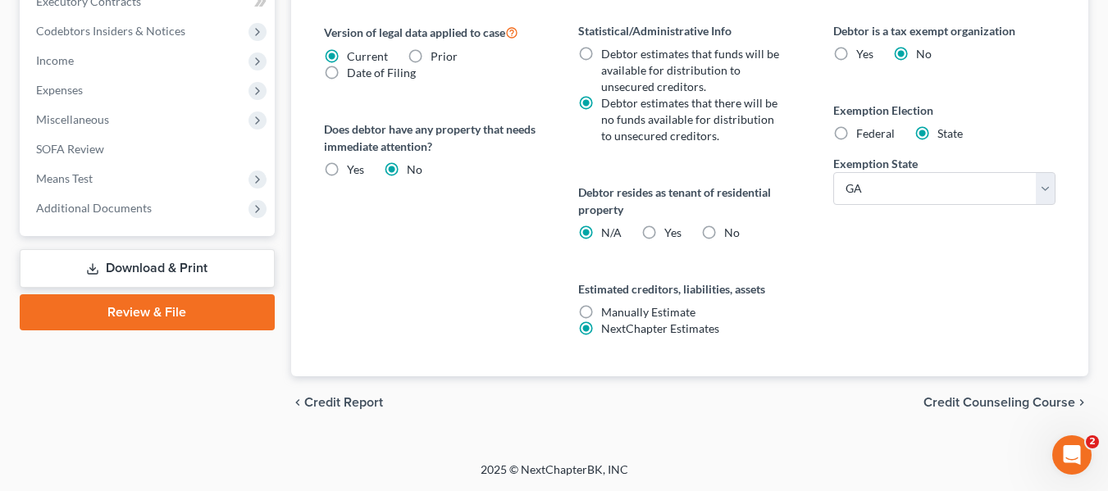
drag, startPoint x: 1000, startPoint y: 408, endPoint x: 1051, endPoint y: 398, distance: 52.6
click at [1000, 406] on span "Credit Counseling Course" at bounding box center [999, 402] width 152 height 13
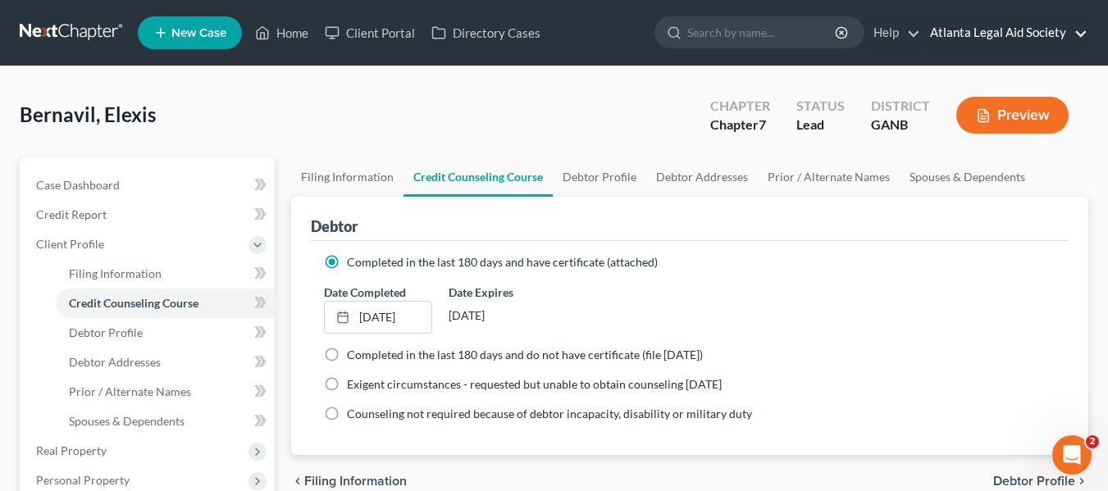
click at [987, 37] on link "Atlanta Legal Aid Society" at bounding box center [1005, 33] width 166 height 30
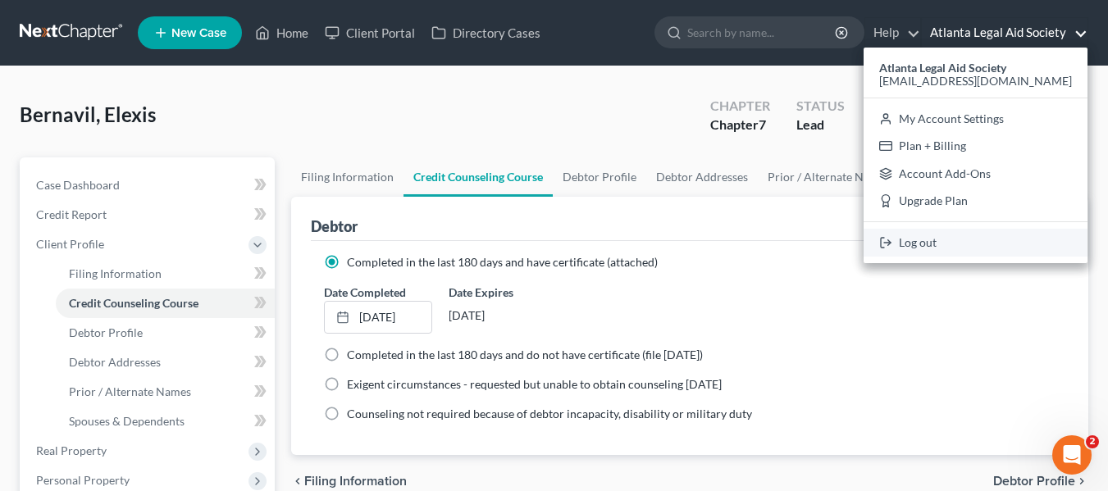
click at [976, 240] on link "Log out" at bounding box center [976, 243] width 224 height 28
